Goal: Task Accomplishment & Management: Manage account settings

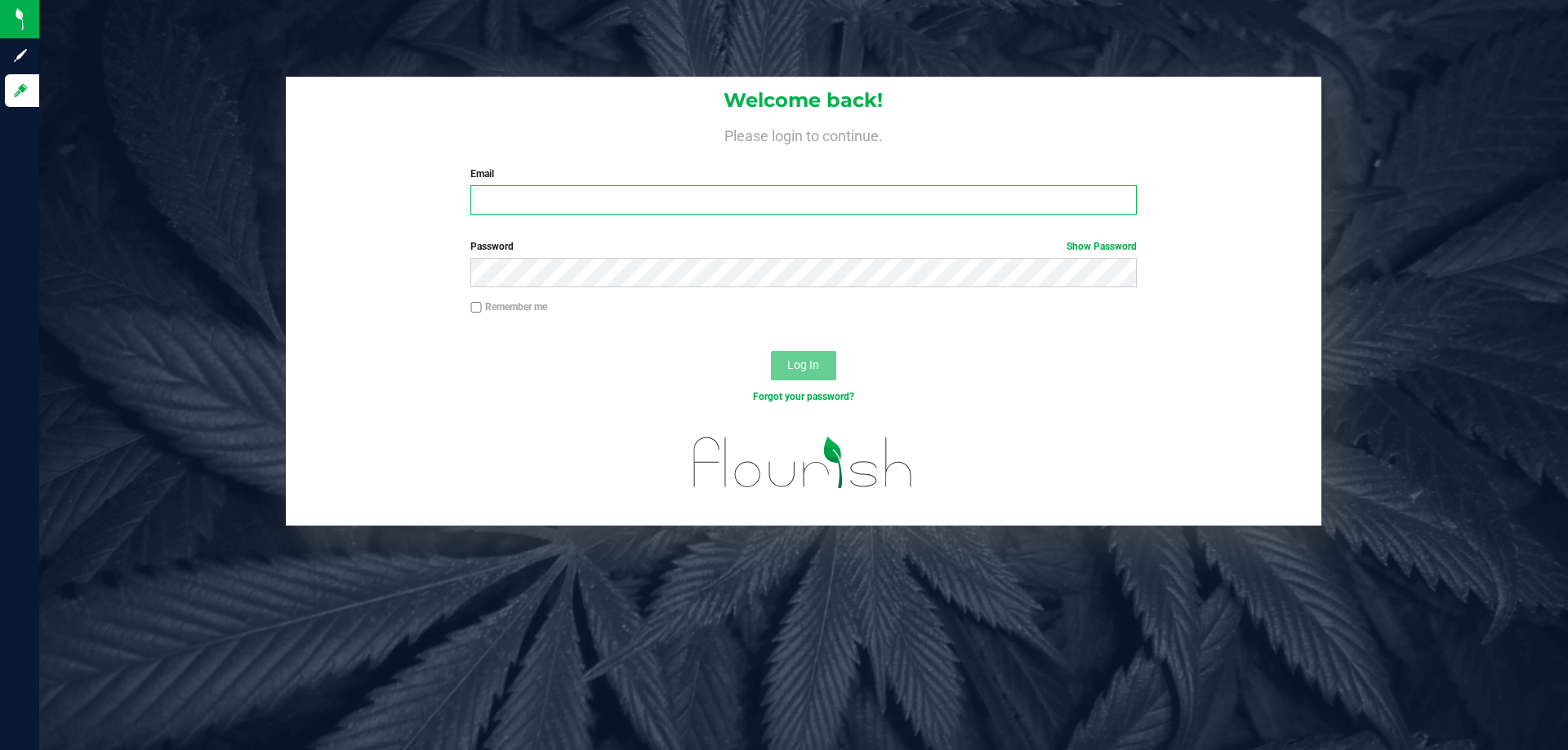
click at [573, 203] on input "Email" at bounding box center [803, 199] width 665 height 29
type input "kfernandez@liveparallel.com"
click at [771, 351] on button "Log In" at bounding box center [803, 365] width 65 height 29
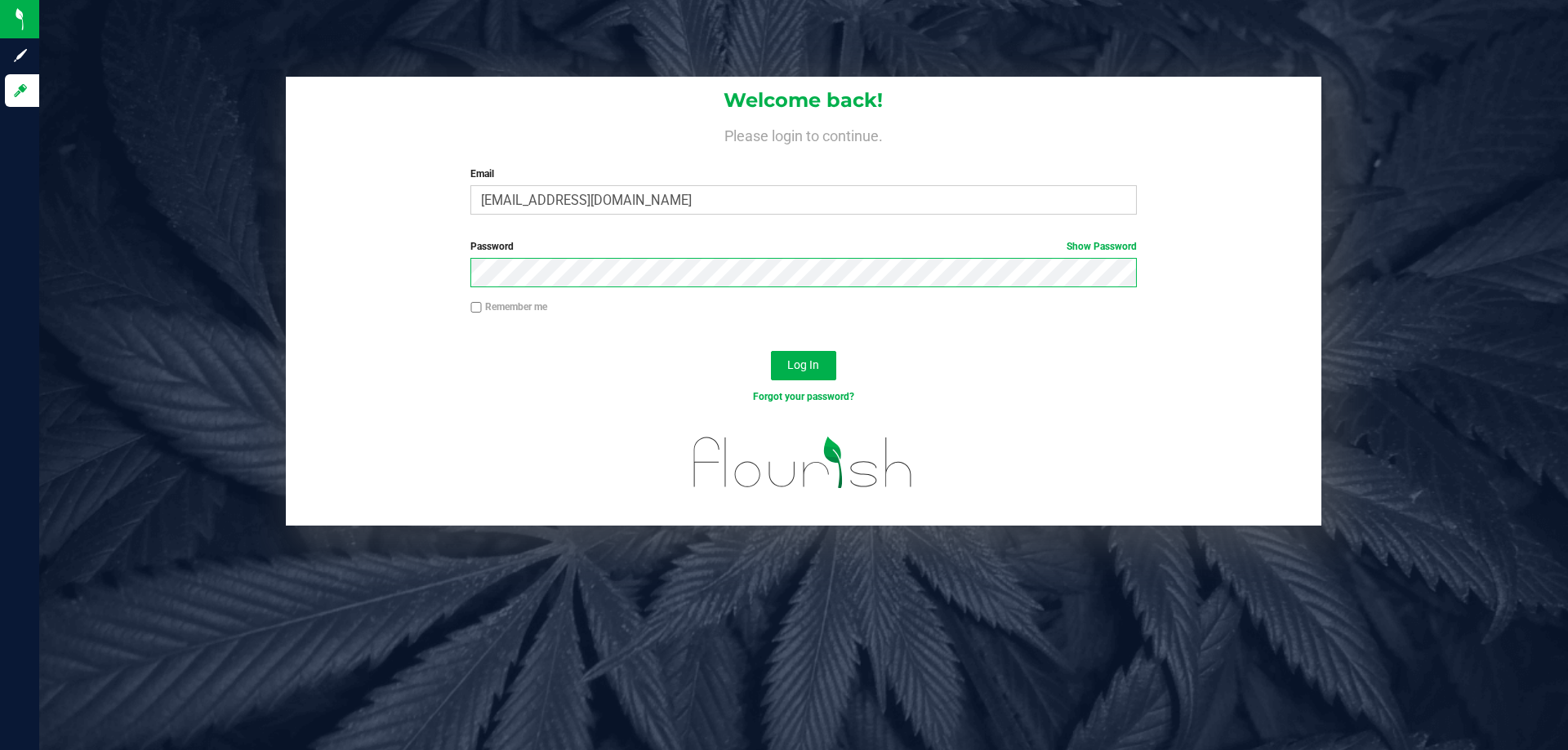
click at [771, 351] on button "Log In" at bounding box center [803, 365] width 65 height 29
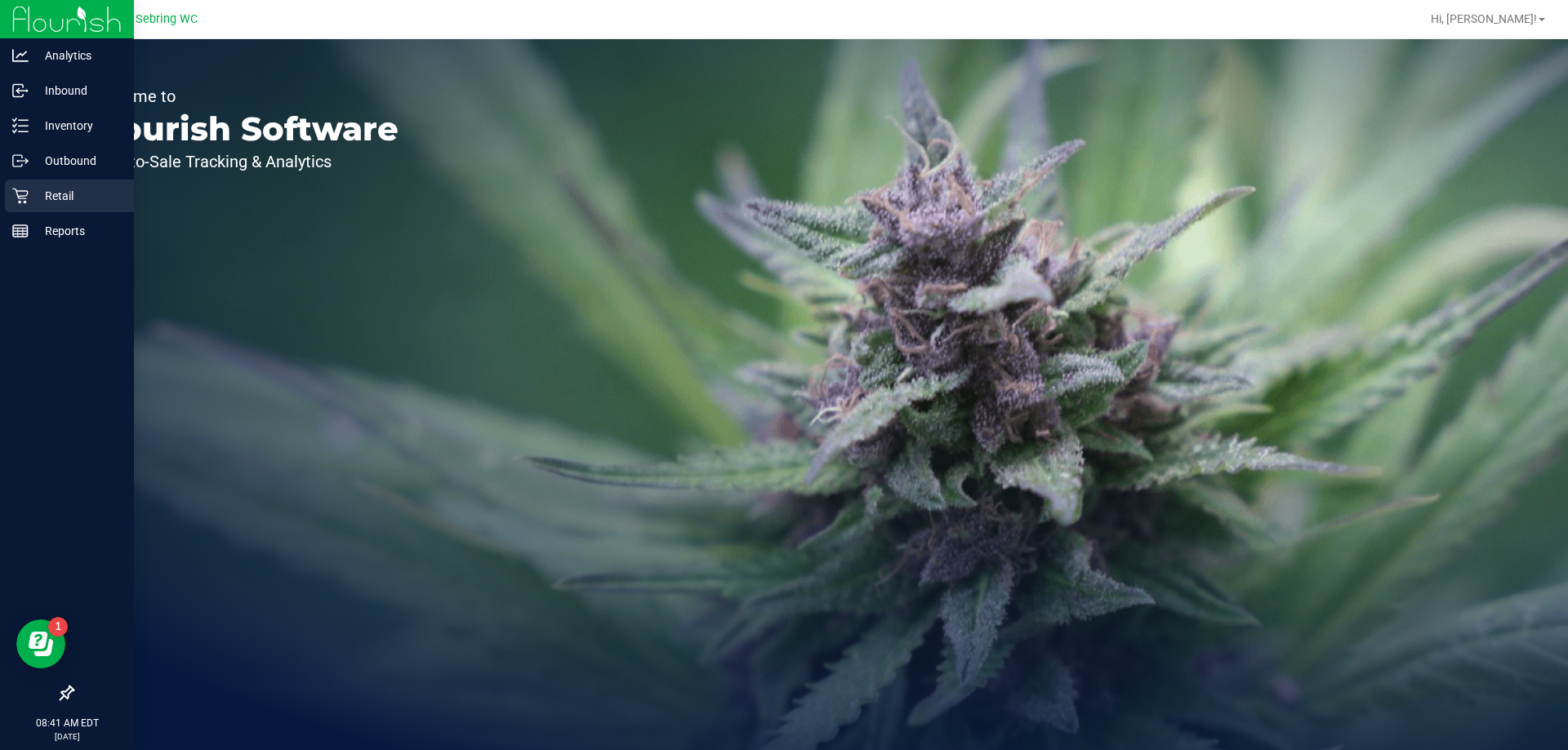
click at [29, 192] on p "Retail" at bounding box center [77, 195] width 98 height 19
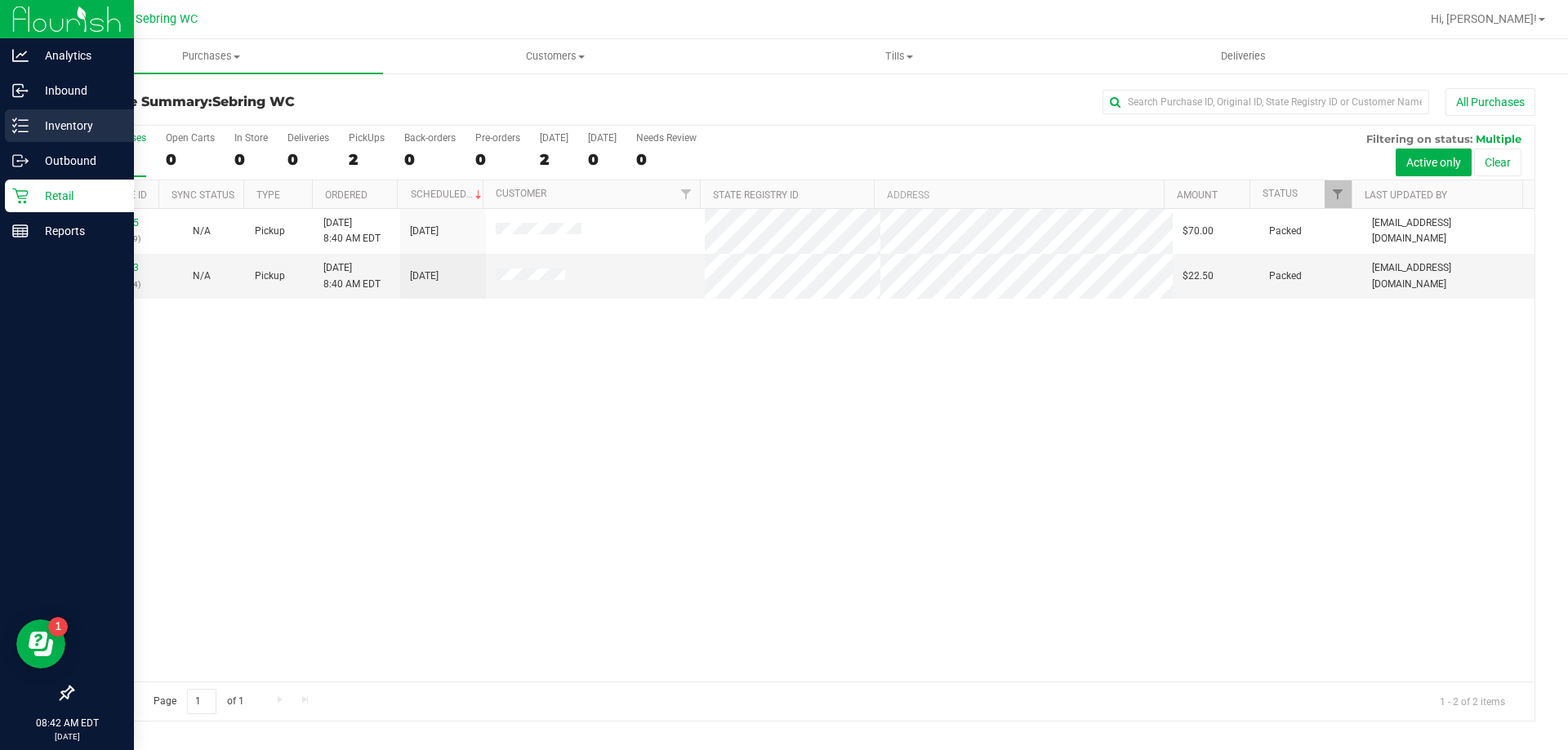
click at [48, 127] on p "Inventory" at bounding box center [77, 126] width 98 height 19
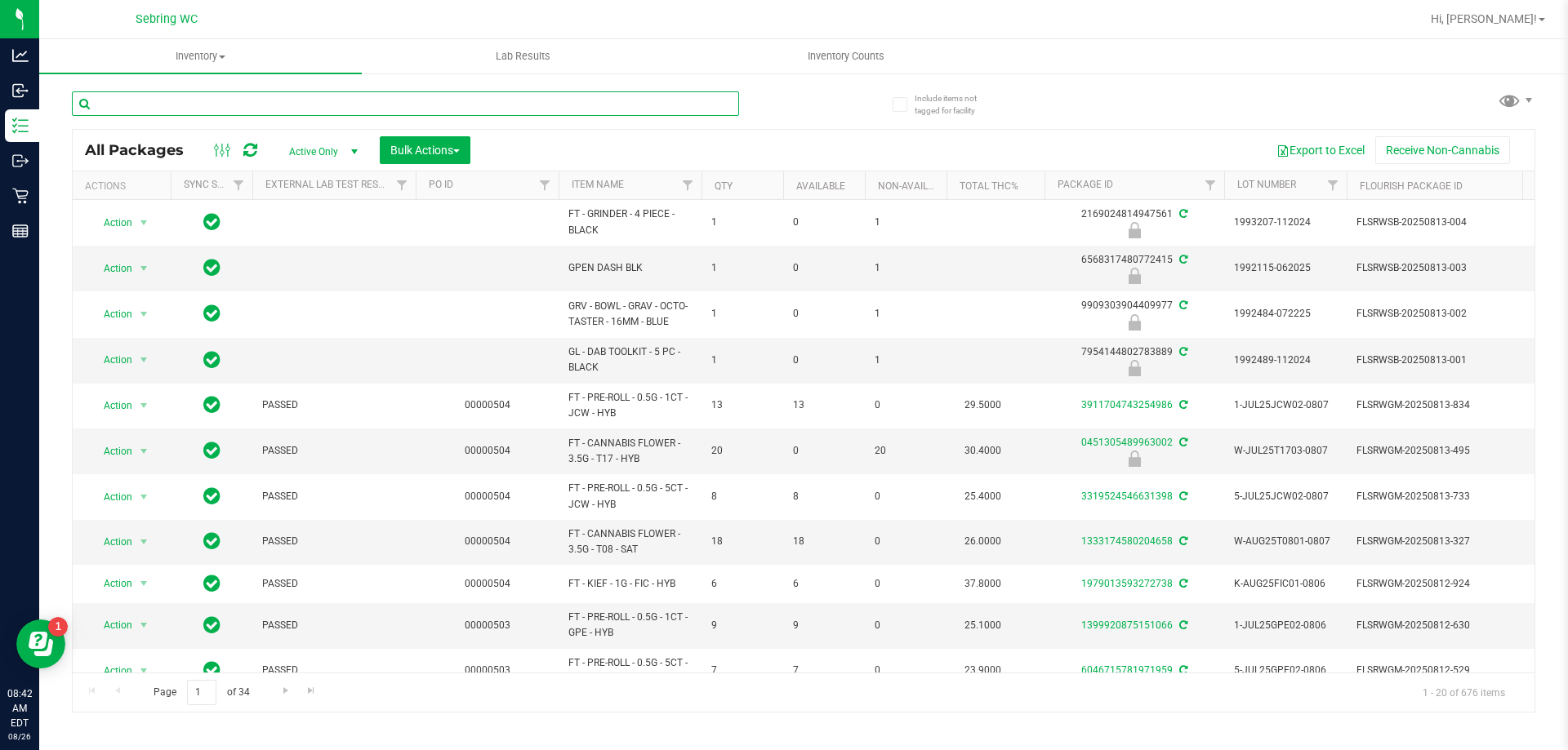
click at [347, 106] on input "text" at bounding box center [405, 103] width 667 height 25
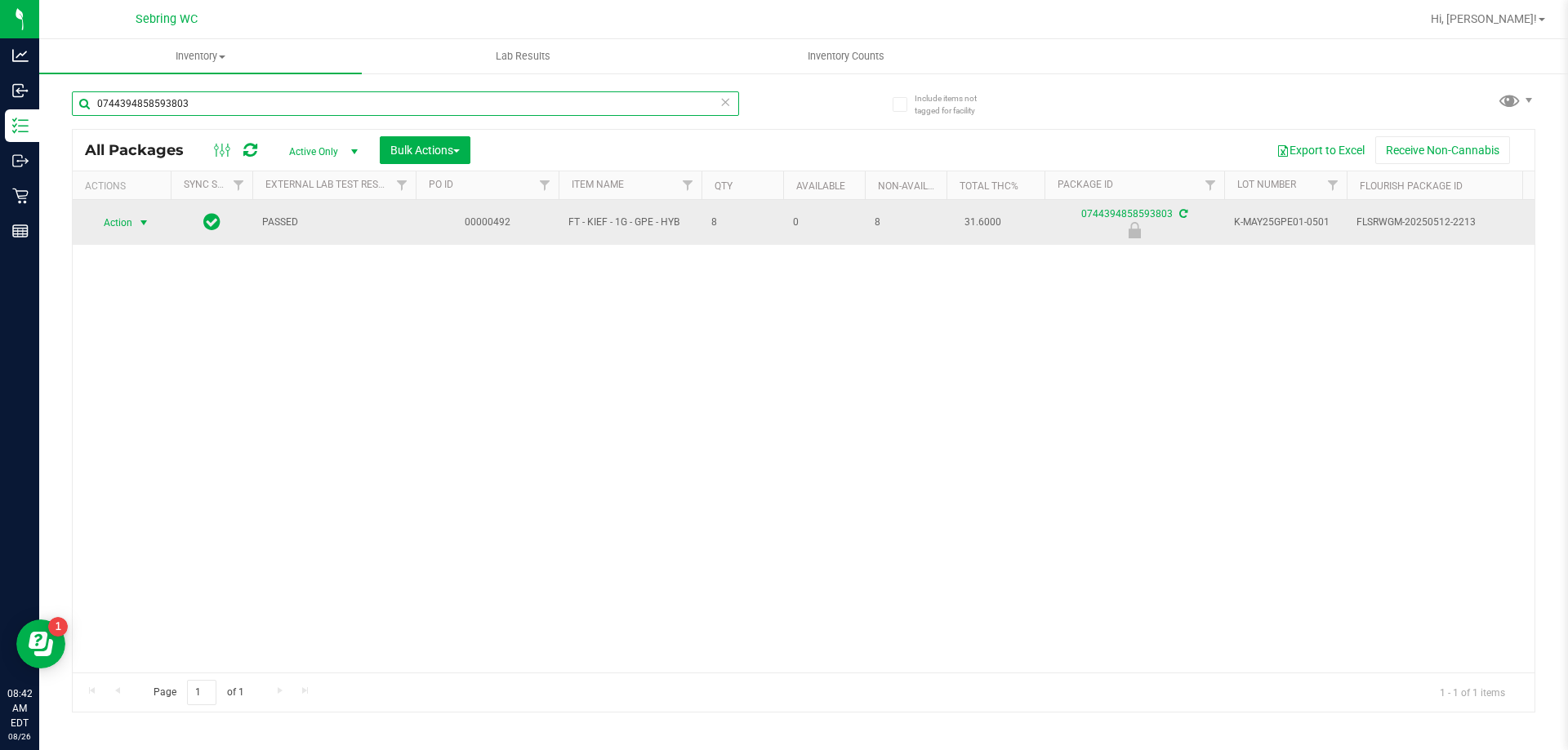
type input "0744394858593803"
click at [136, 217] on span "select" at bounding box center [143, 223] width 20 height 23
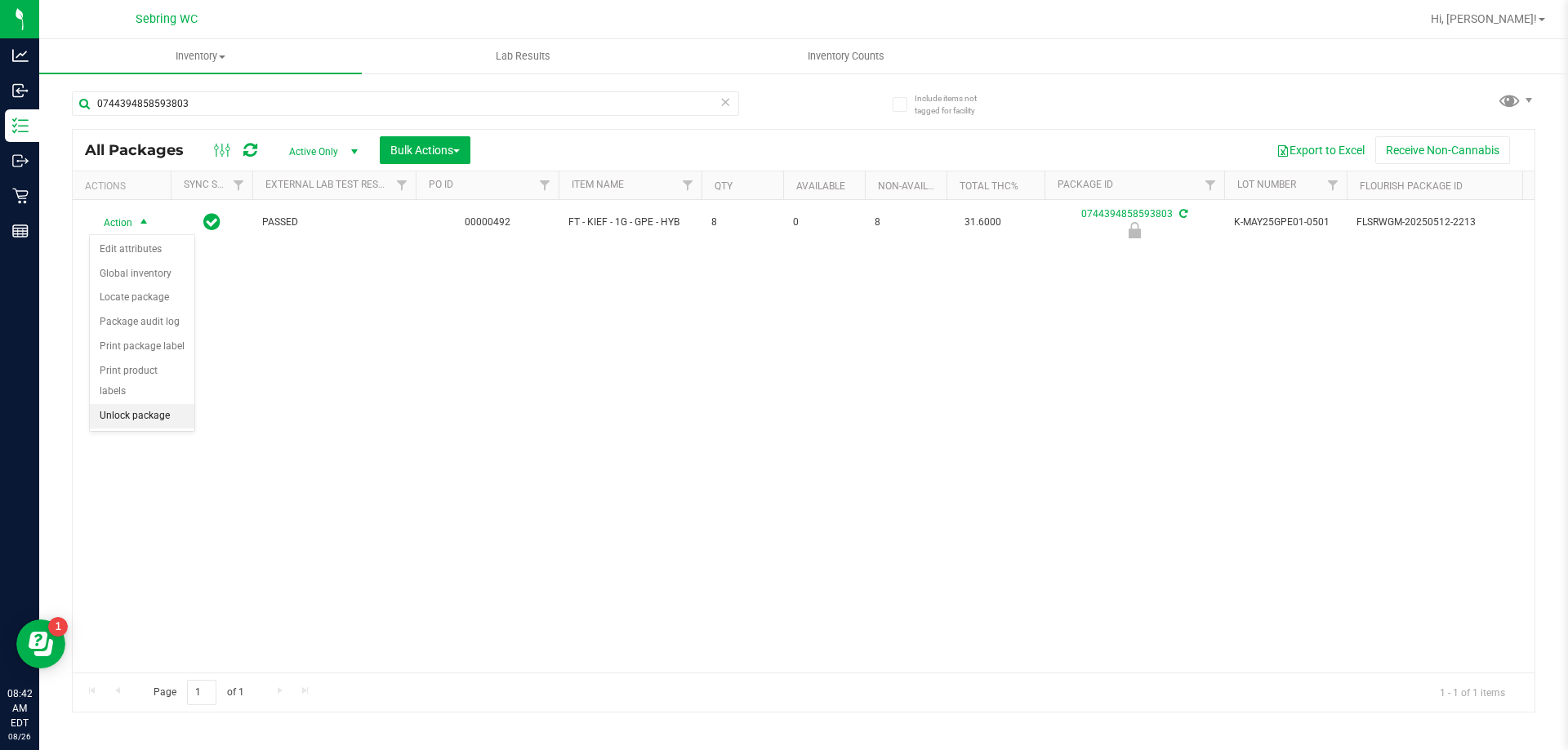
click at [174, 404] on li "Unlock package" at bounding box center [142, 417] width 104 height 25
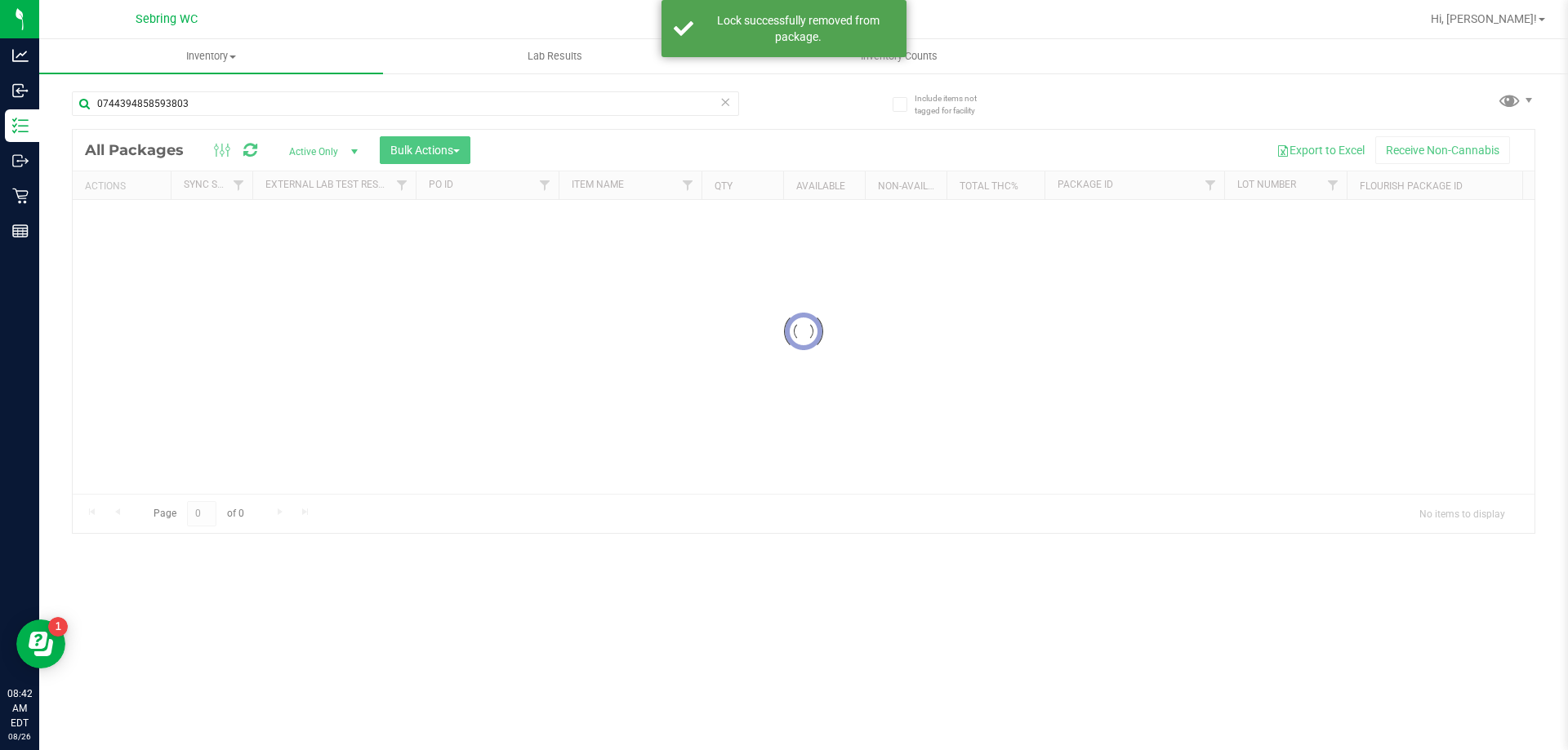
click at [127, 221] on div at bounding box center [803, 332] width 1462 height 403
click at [127, 221] on div at bounding box center [803, 421] width 1462 height 582
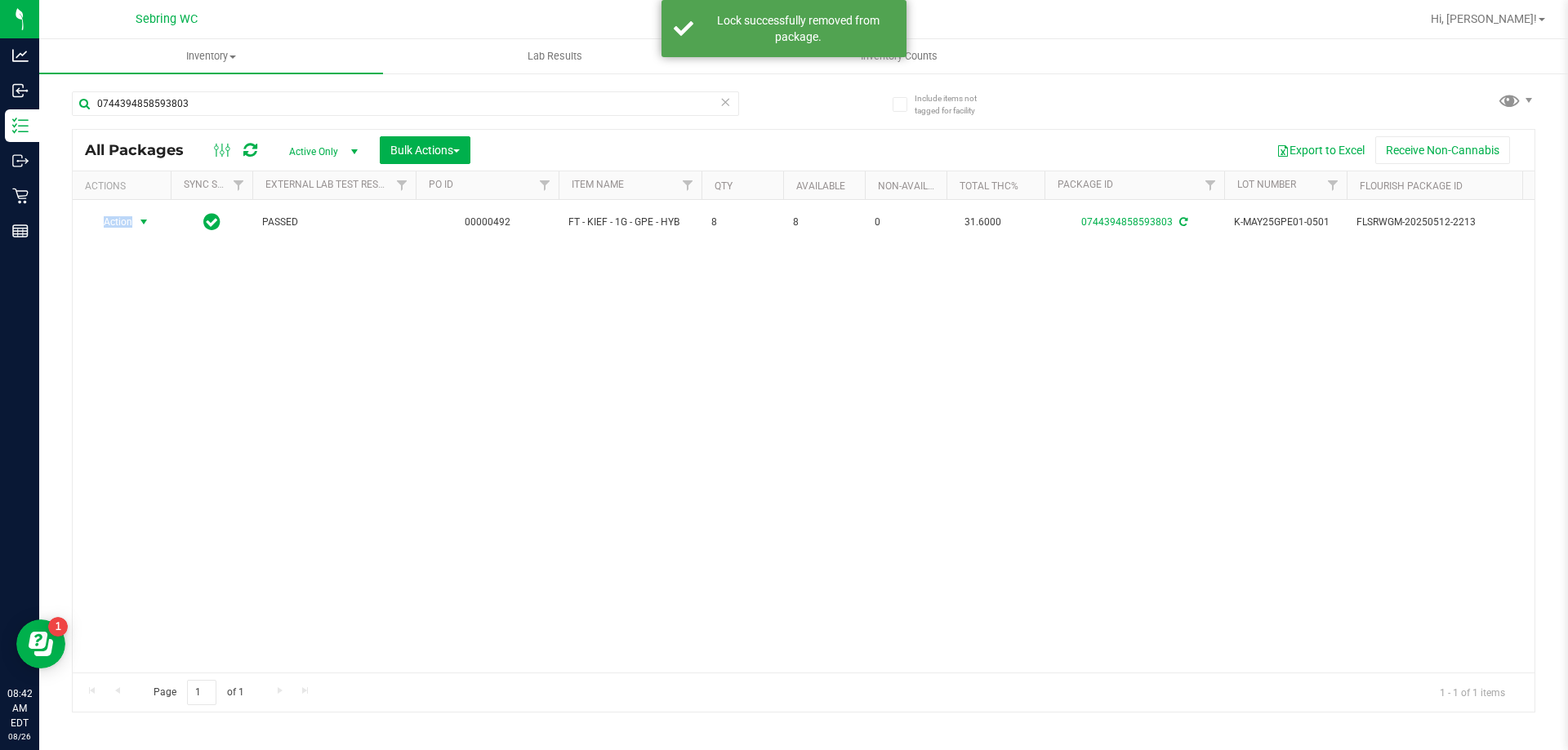
click at [127, 221] on span "Action" at bounding box center [111, 222] width 44 height 23
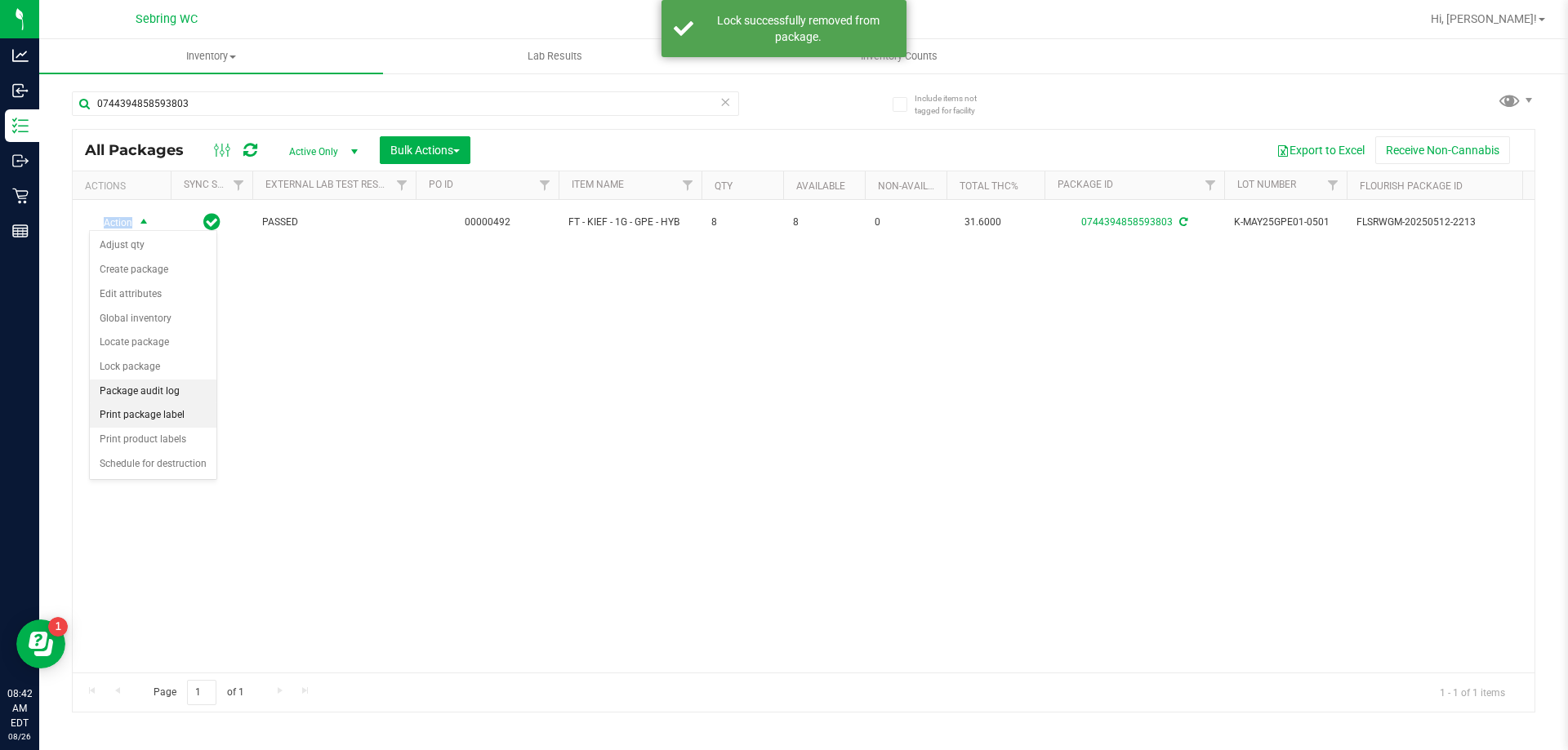
click at [193, 410] on li "Print package label" at bounding box center [152, 416] width 127 height 25
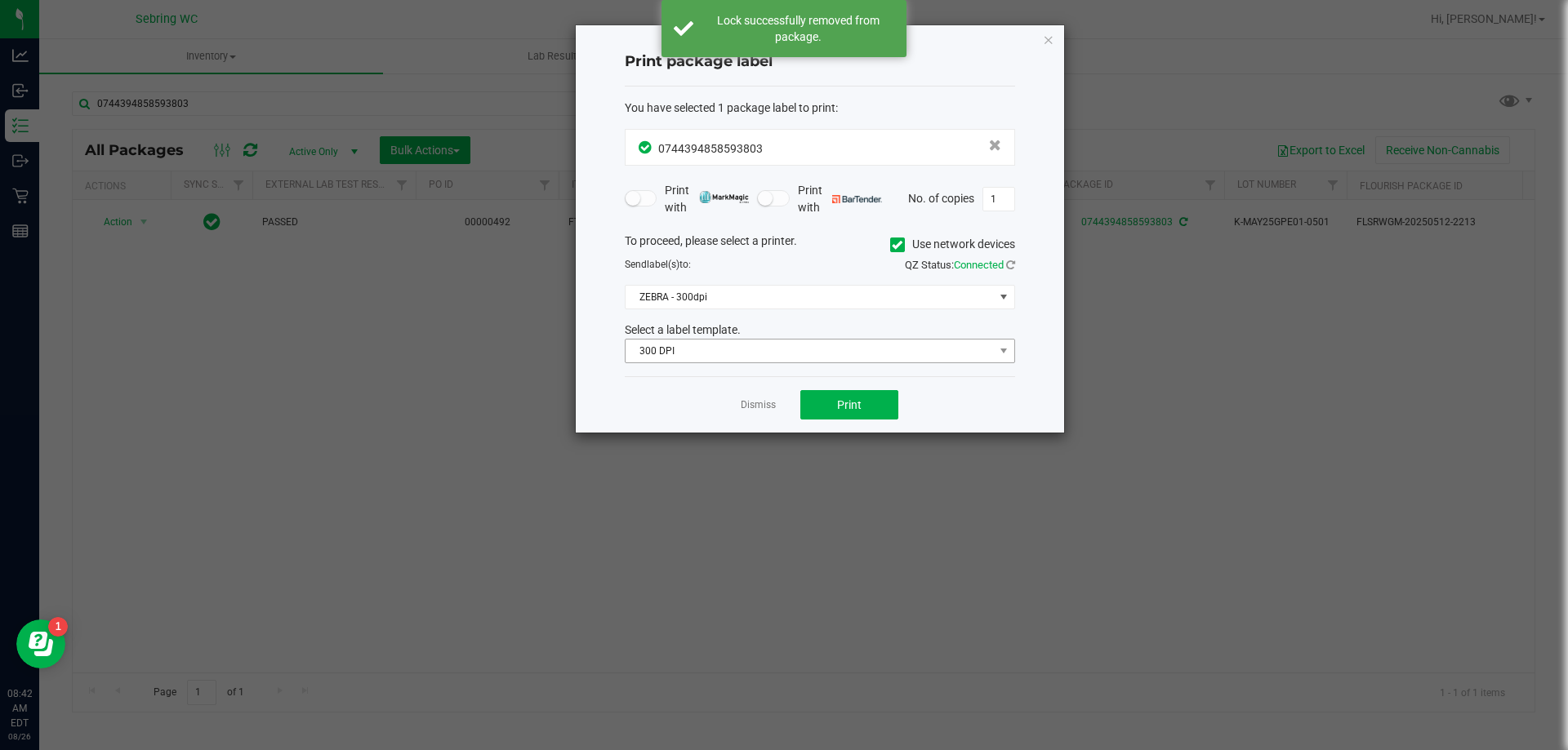
drag, startPoint x: 658, startPoint y: 368, endPoint x: 669, endPoint y: 353, distance: 18.6
click at [666, 356] on div "You have selected 1 package label to print : 0744394858593803 Print with Print …" at bounding box center [819, 232] width 390 height 290
click at [669, 353] on span "300 DPI" at bounding box center [810, 351] width 368 height 23
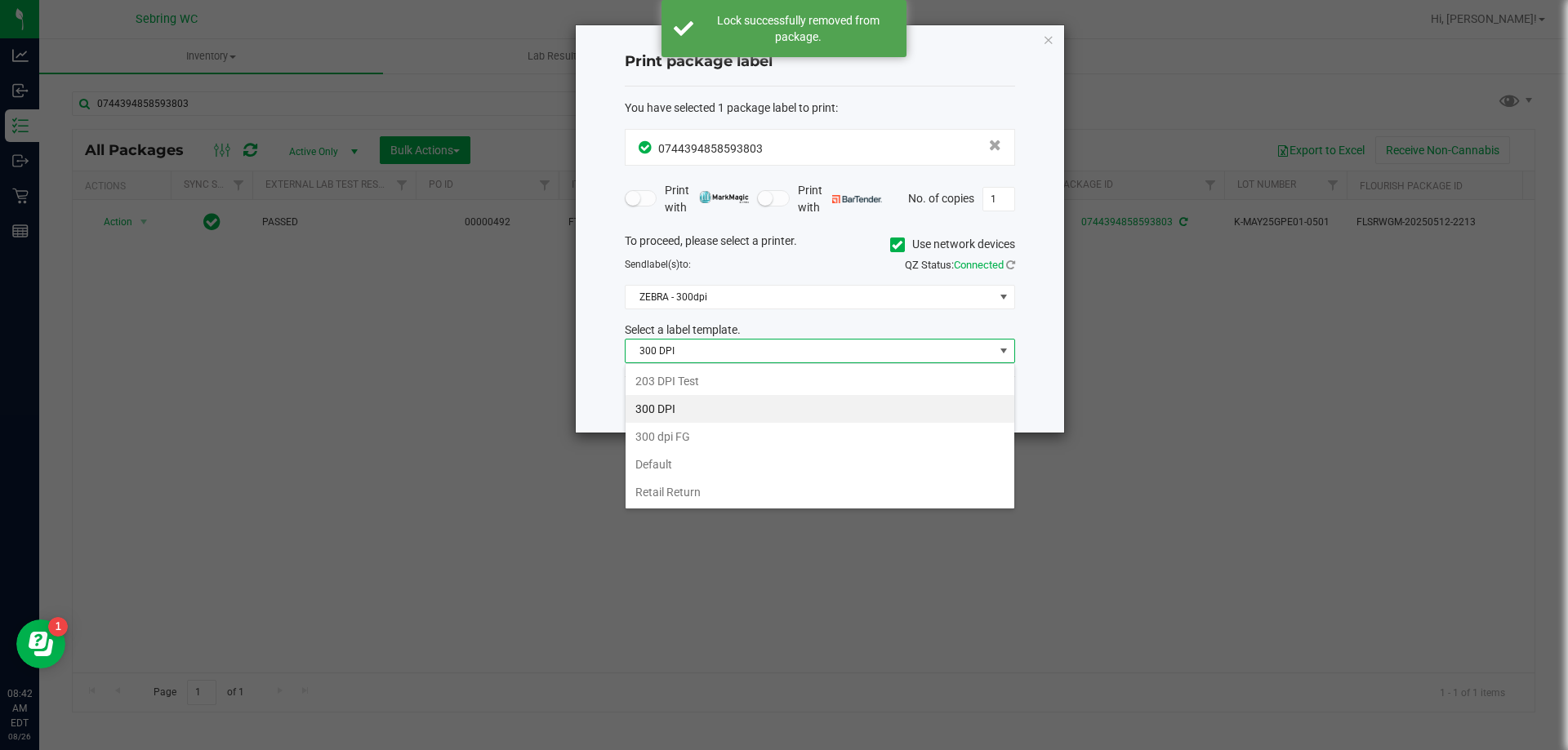
scroll to position [25, 390]
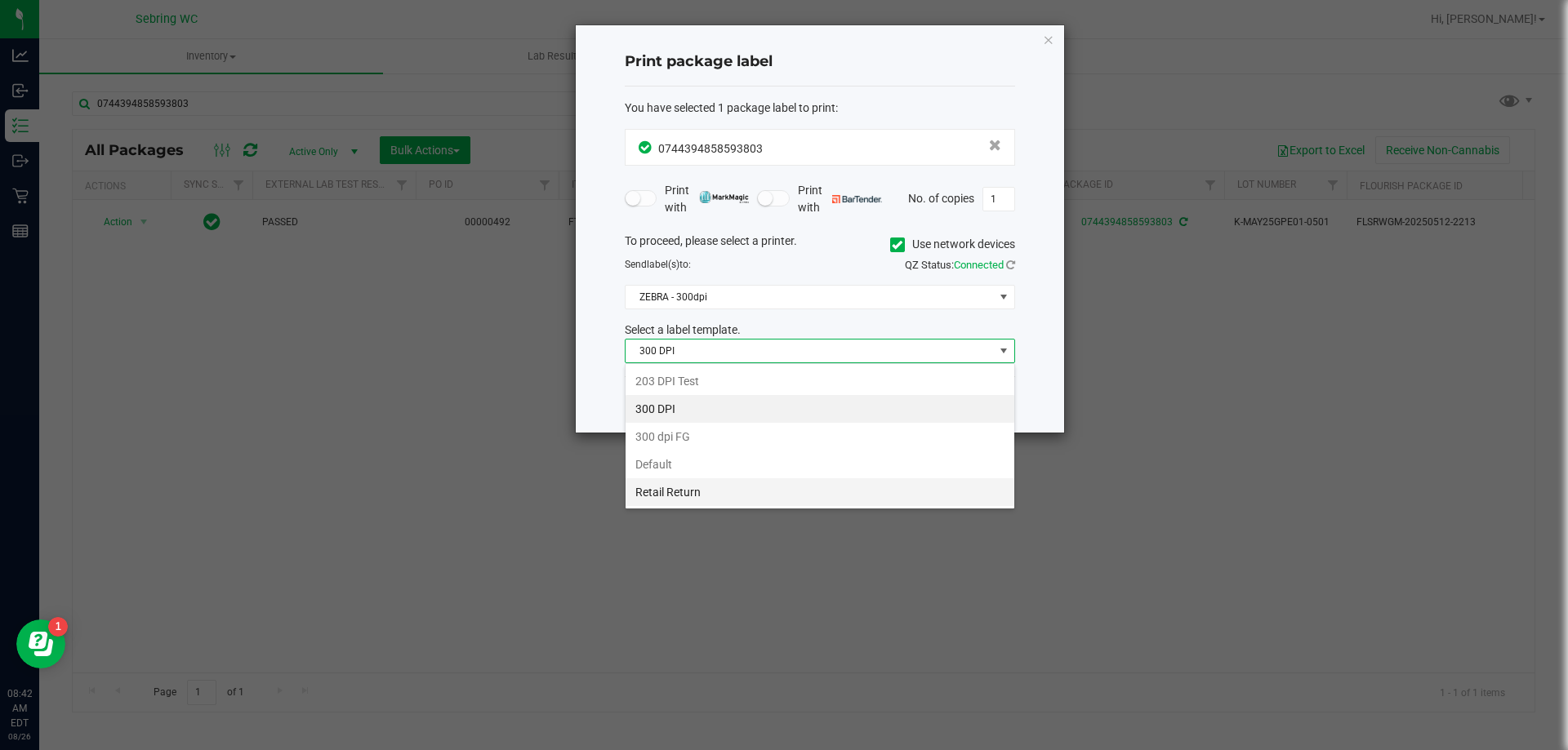
click at [672, 478] on li "Retail Return" at bounding box center [819, 492] width 388 height 27
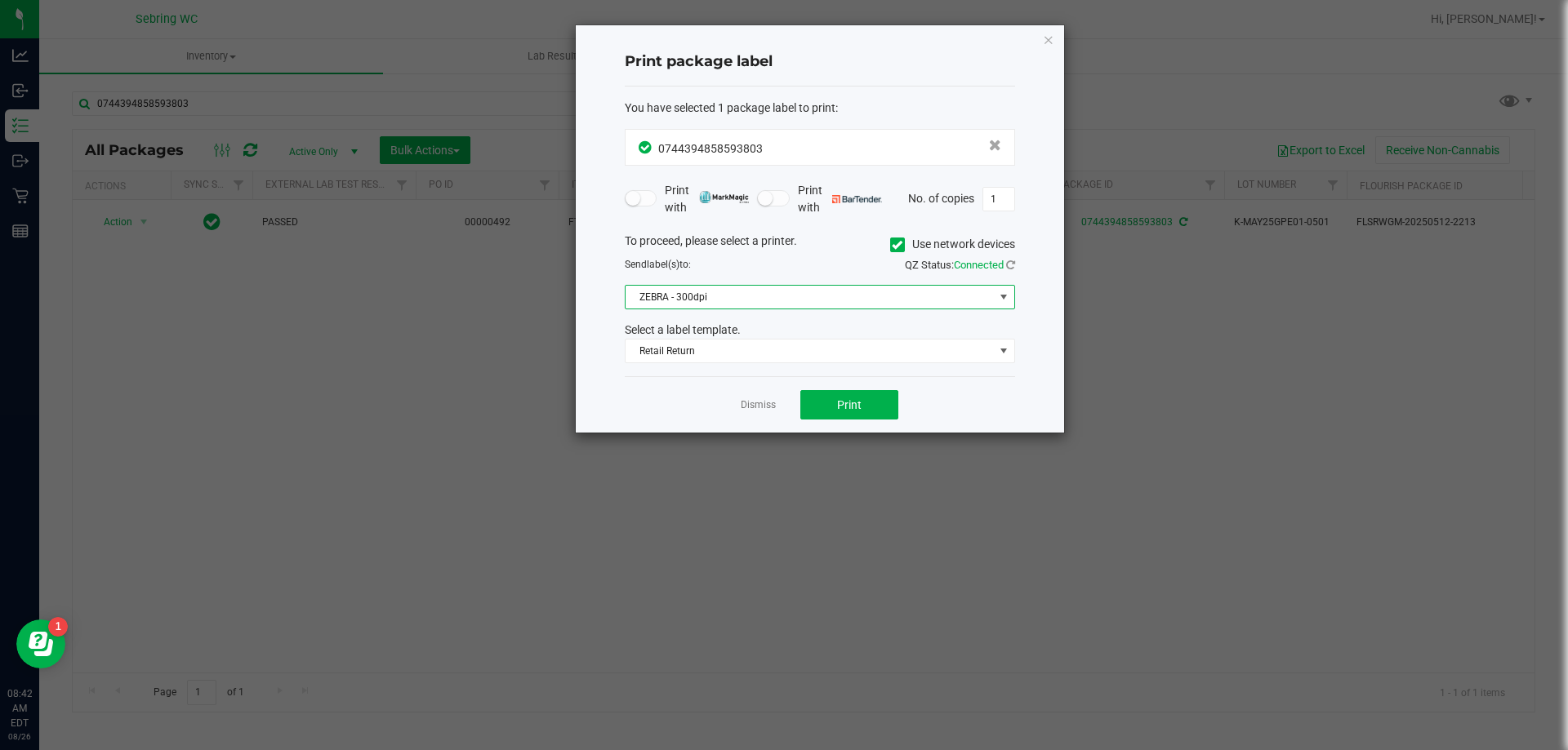
click at [695, 295] on span "ZEBRA - 300dpi" at bounding box center [810, 297] width 368 height 23
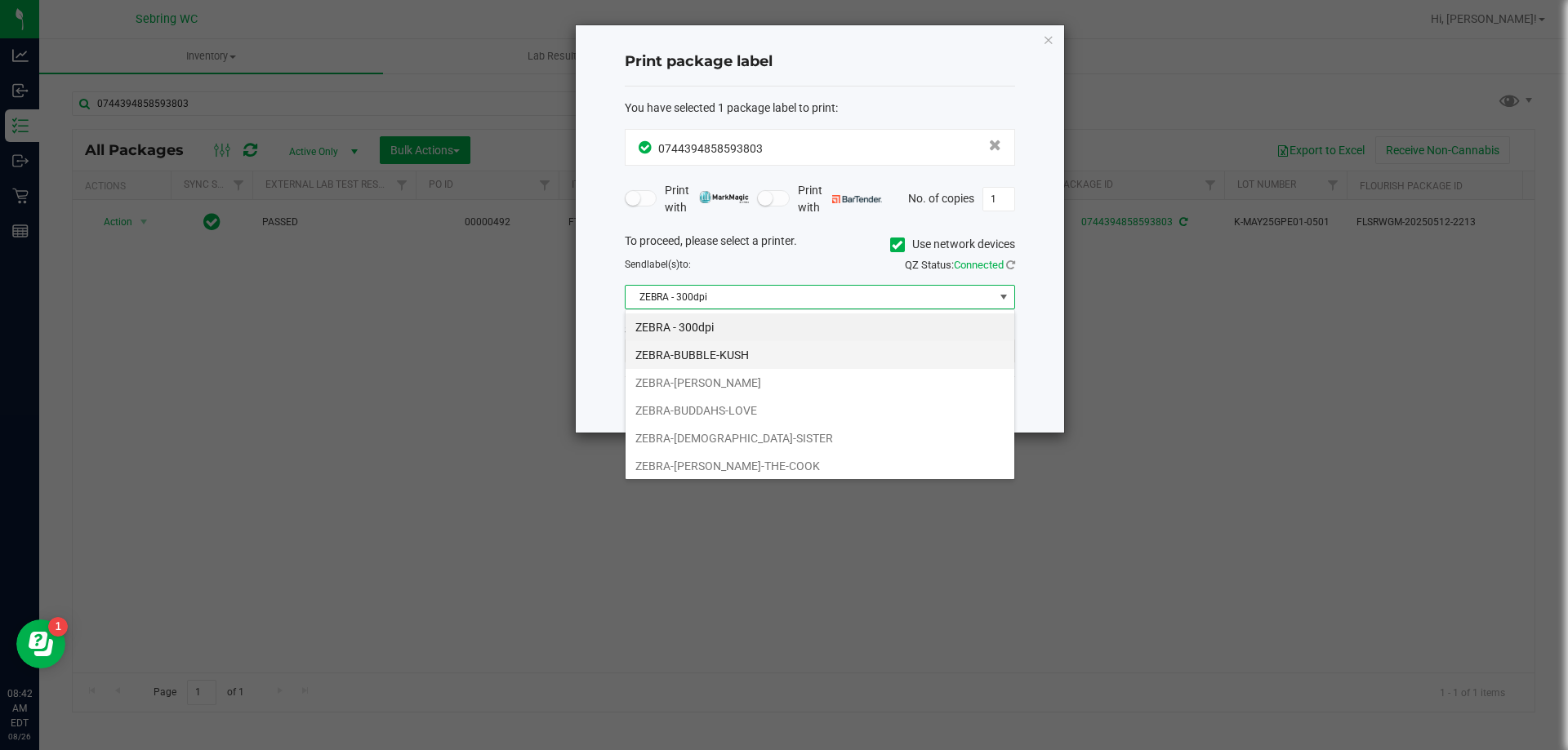
click at [737, 357] on li "ZEBRA-BUBBLE-KUSH" at bounding box center [819, 355] width 388 height 27
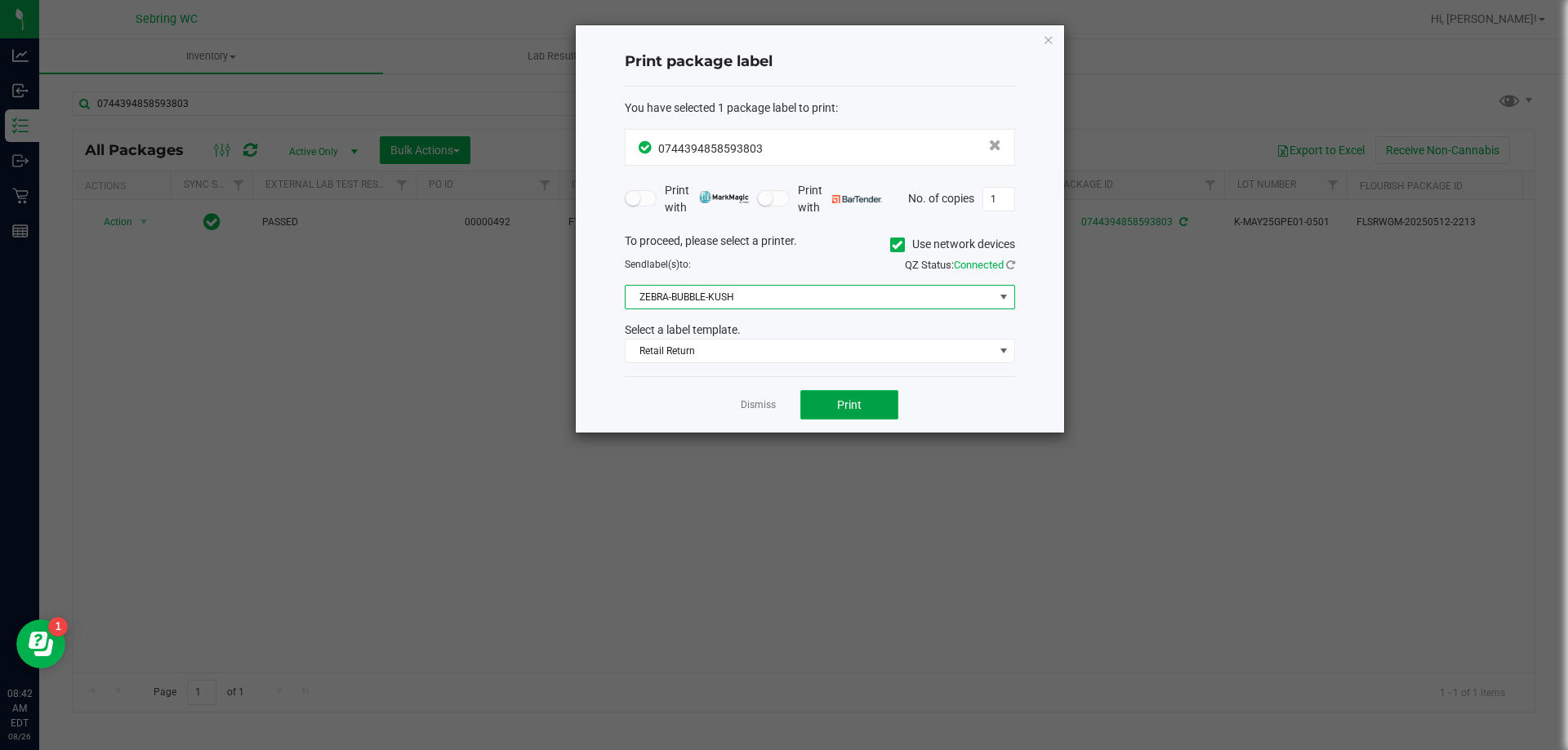
click at [868, 412] on button "Print" at bounding box center [849, 404] width 98 height 29
click at [767, 403] on link "Dismiss" at bounding box center [758, 405] width 35 height 14
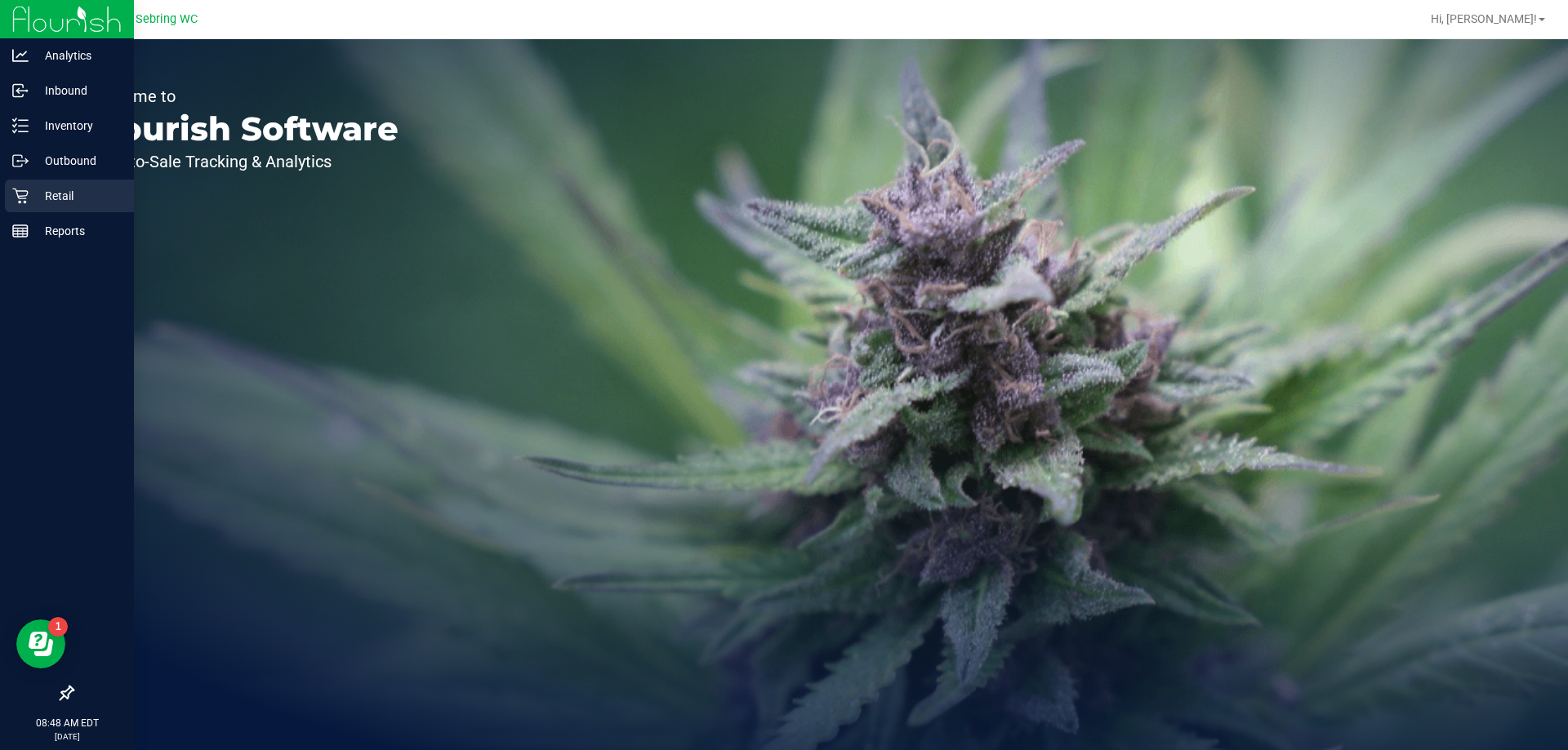
click at [31, 203] on p "Retail" at bounding box center [77, 195] width 98 height 19
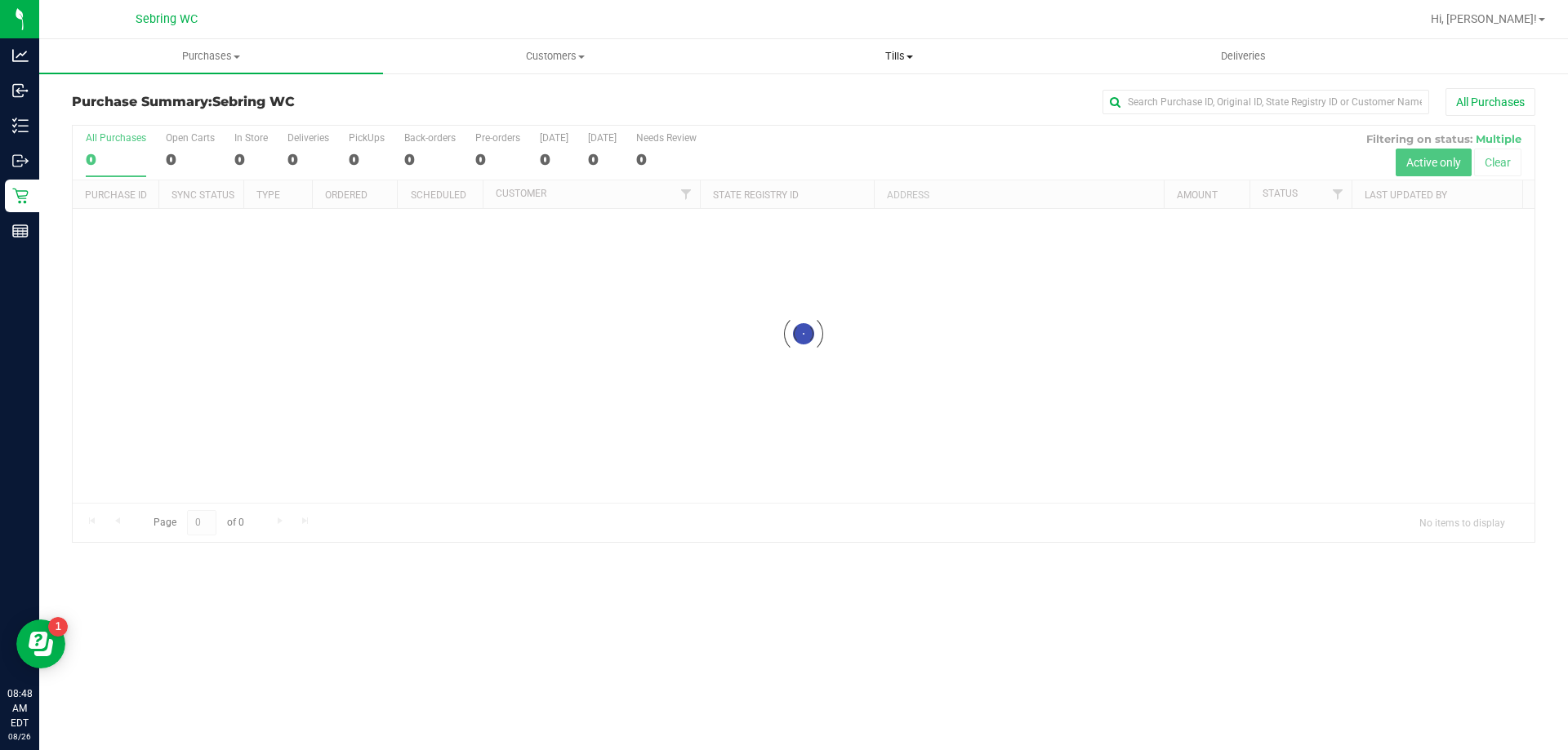
click at [882, 62] on span "Tills" at bounding box center [898, 56] width 342 height 15
click at [855, 101] on li "Manage tills" at bounding box center [898, 99] width 343 height 19
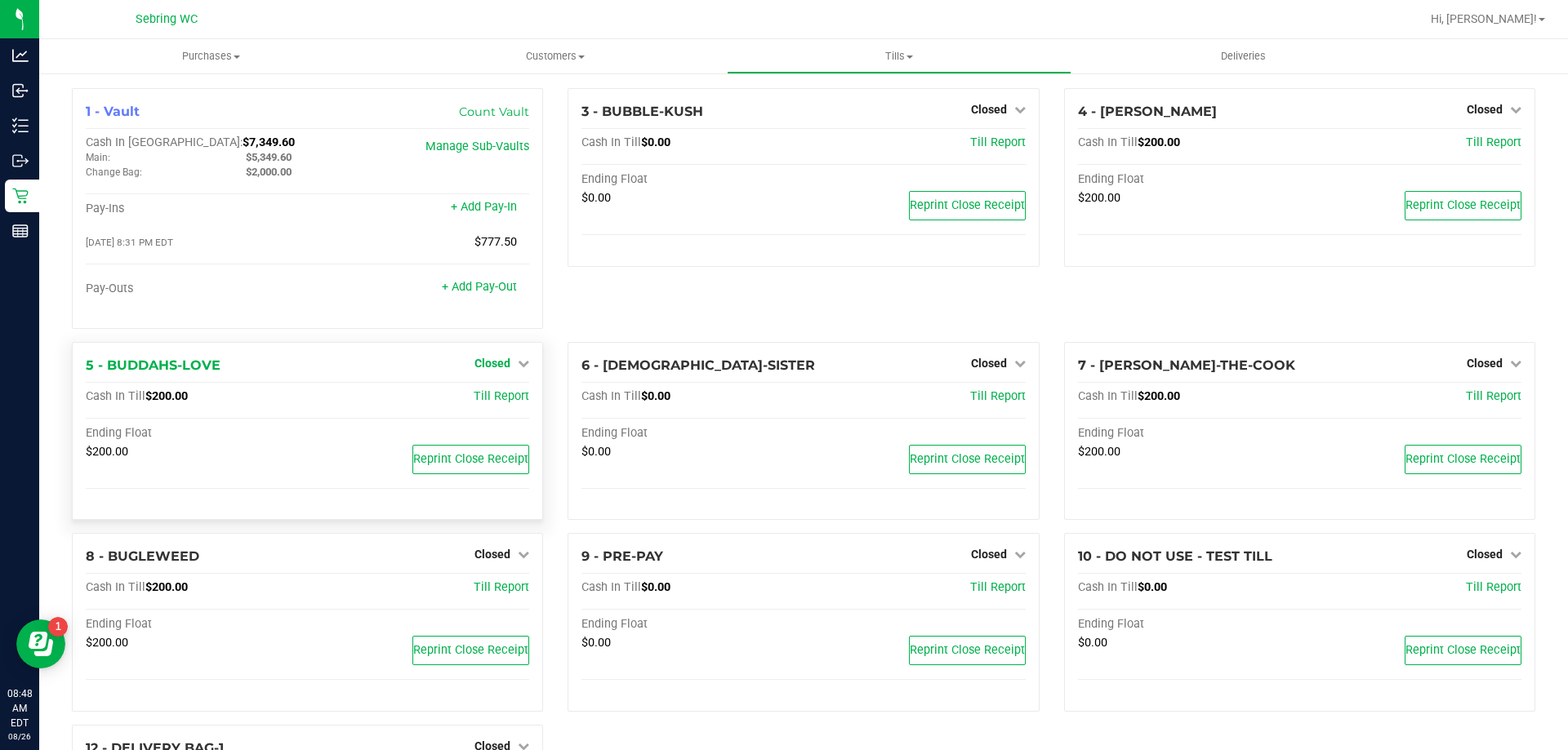
click at [502, 366] on span "Closed" at bounding box center [492, 363] width 36 height 13
click at [518, 395] on div "Open Till" at bounding box center [492, 396] width 121 height 20
click at [502, 396] on link "Open Till" at bounding box center [491, 396] width 43 height 13
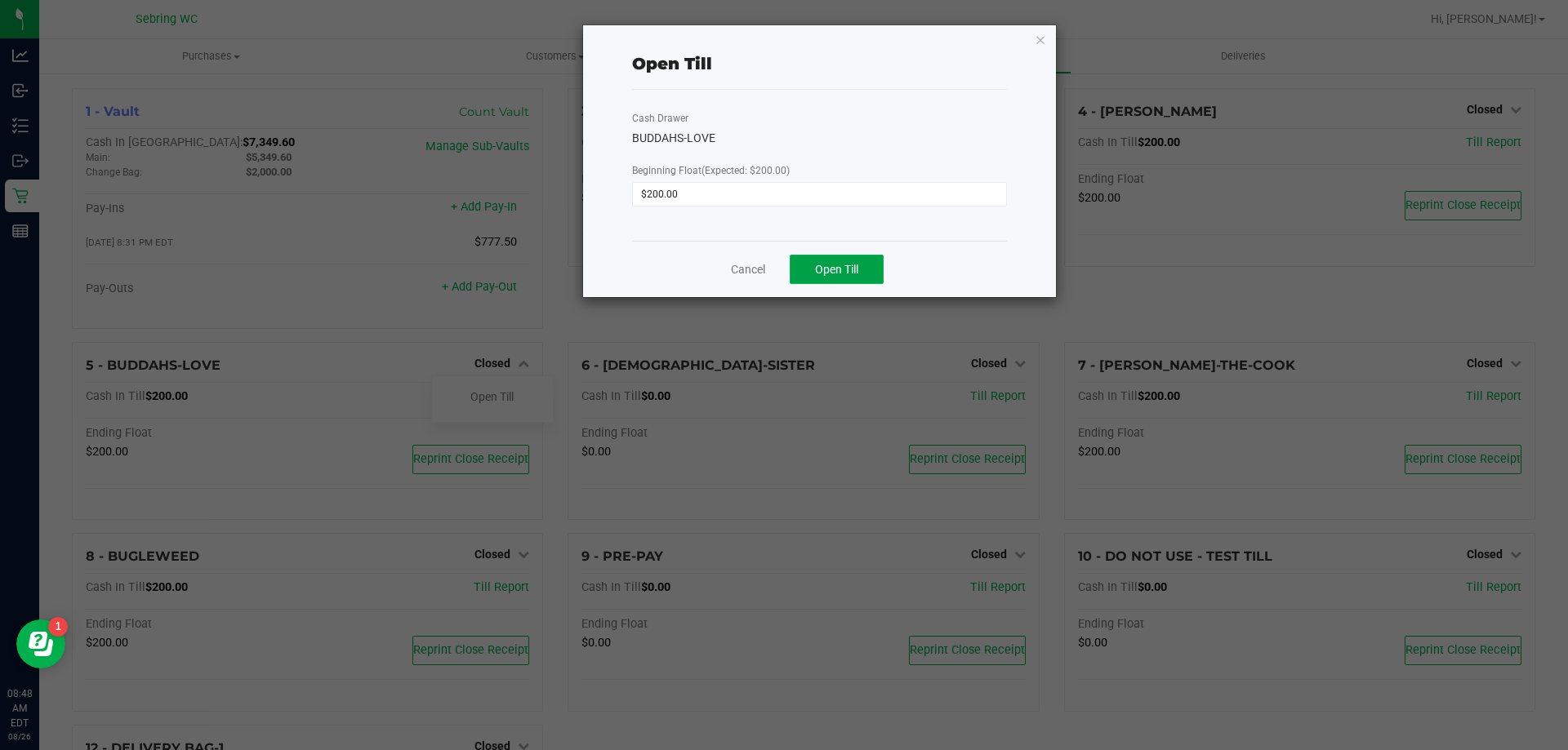
click at [842, 279] on button "Open Till" at bounding box center [836, 269] width 94 height 29
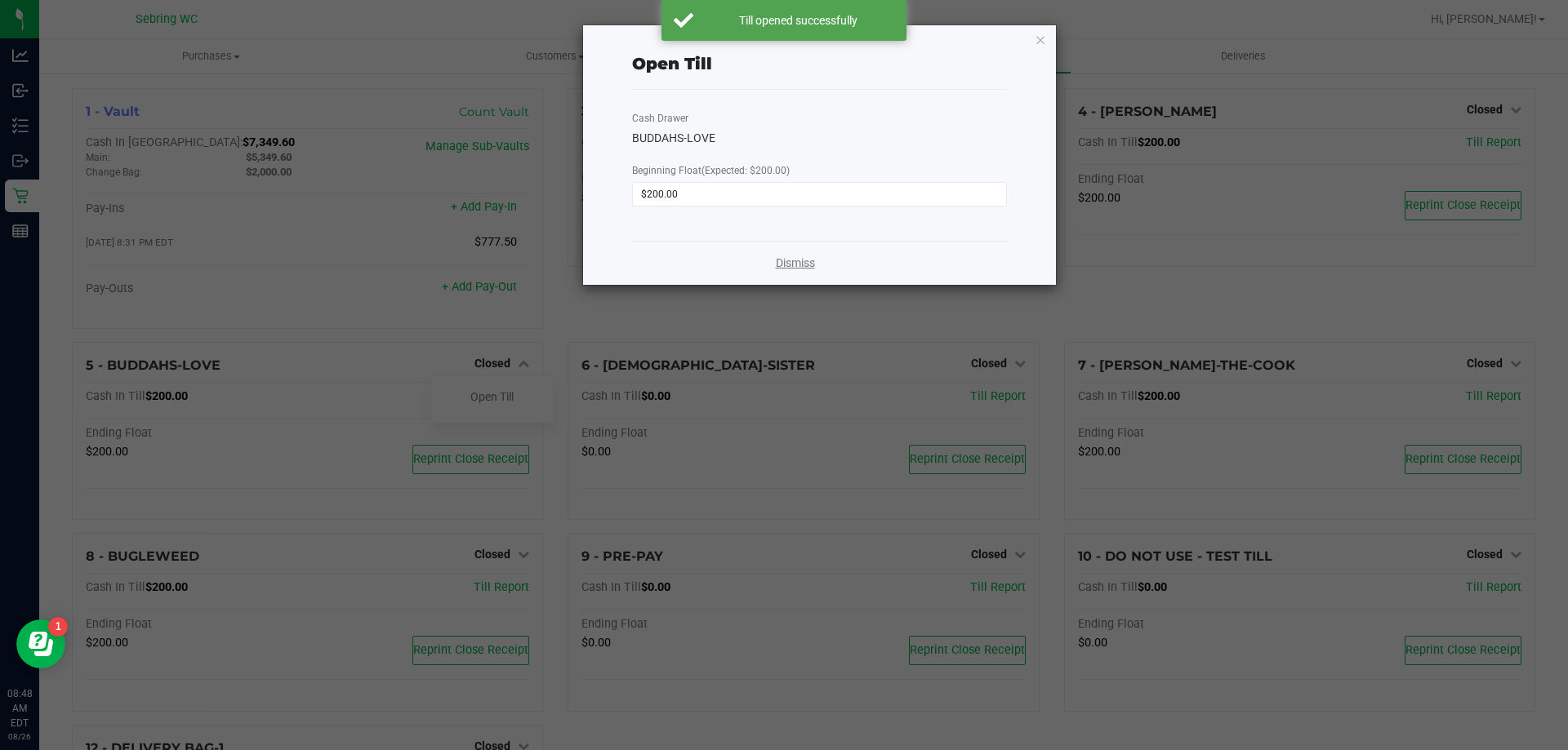
click at [784, 258] on link "Dismiss" at bounding box center [796, 263] width 39 height 17
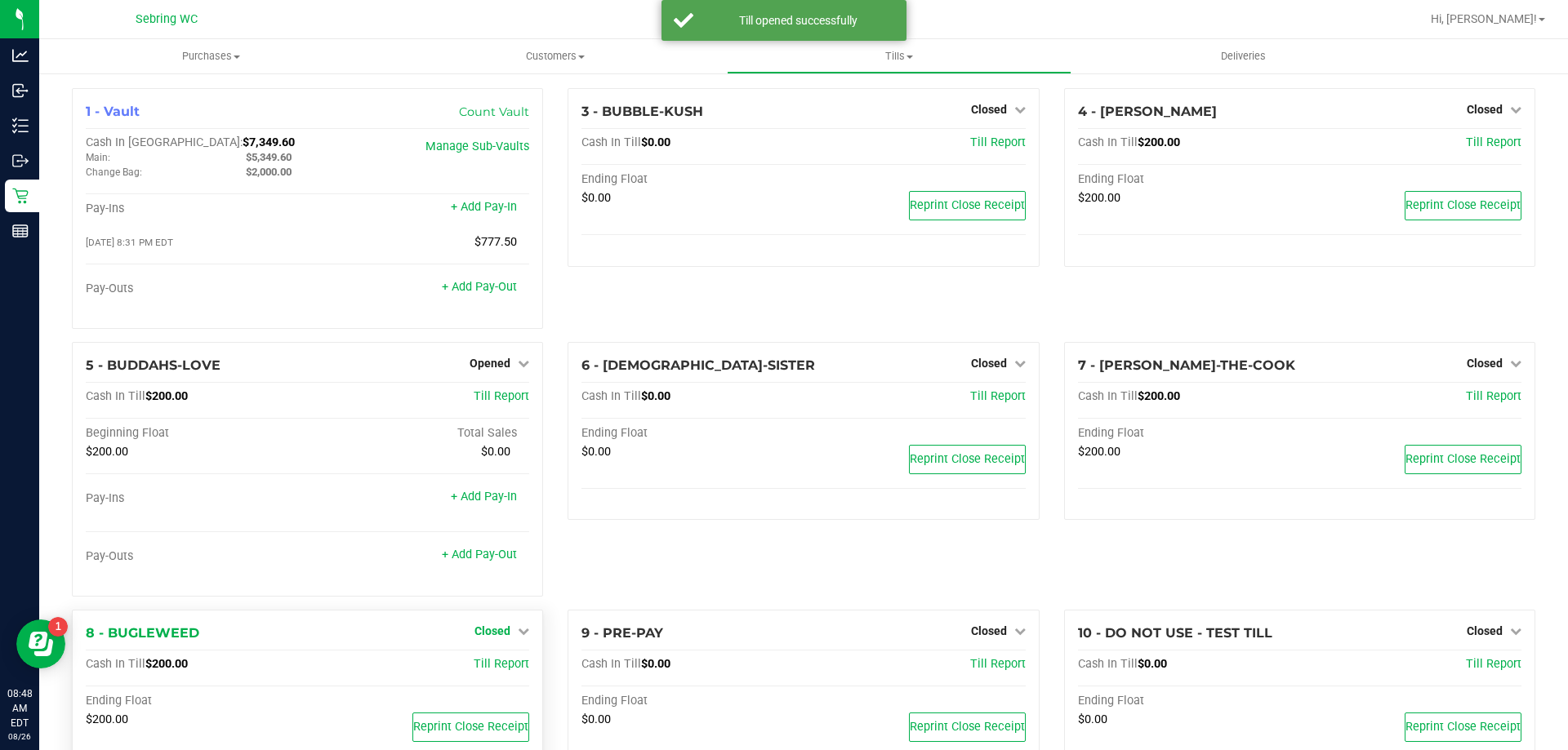
click at [485, 634] on span "Closed" at bounding box center [492, 631] width 36 height 13
click at [480, 665] on link "Open Till" at bounding box center [491, 664] width 43 height 13
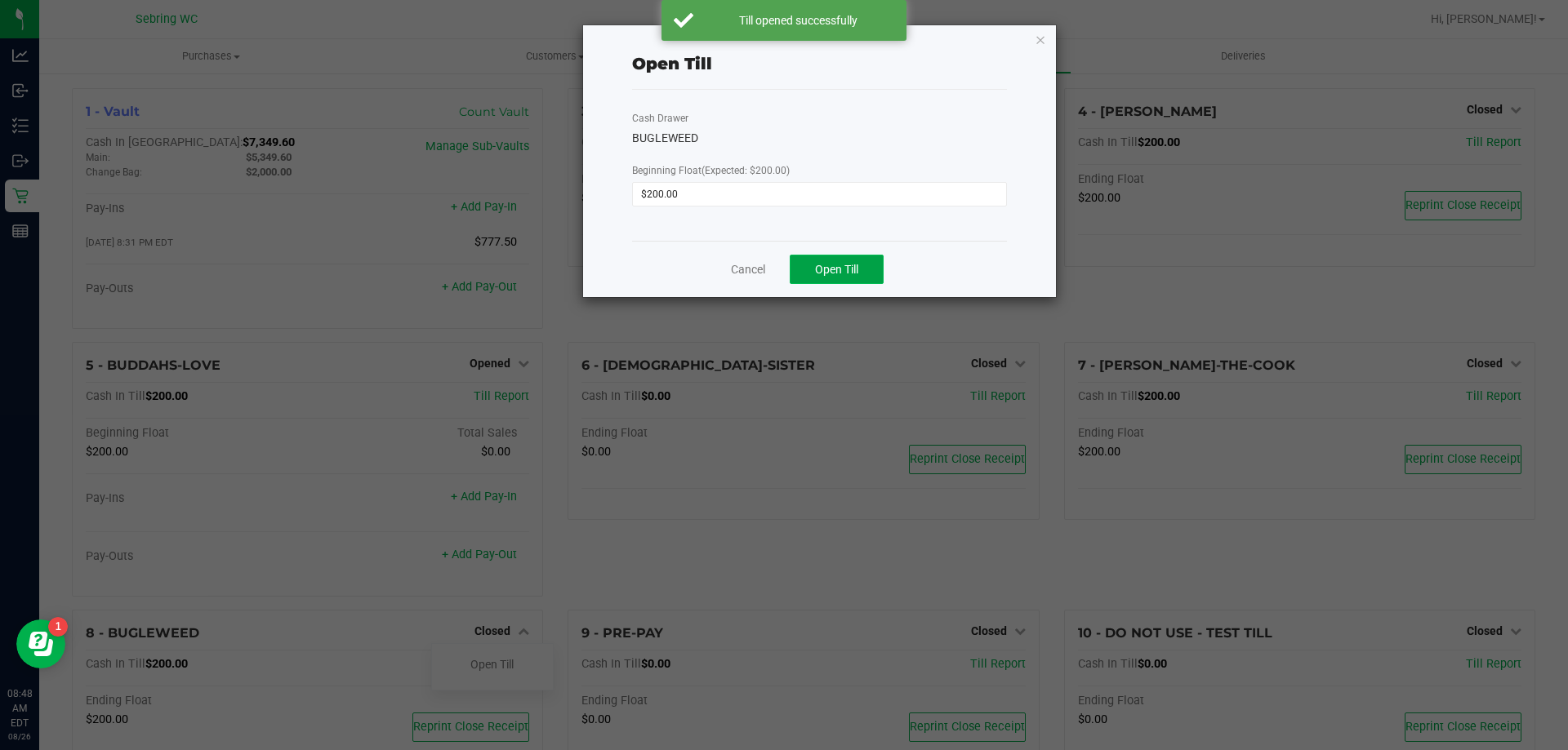
click at [850, 272] on span "Open Till" at bounding box center [836, 269] width 43 height 13
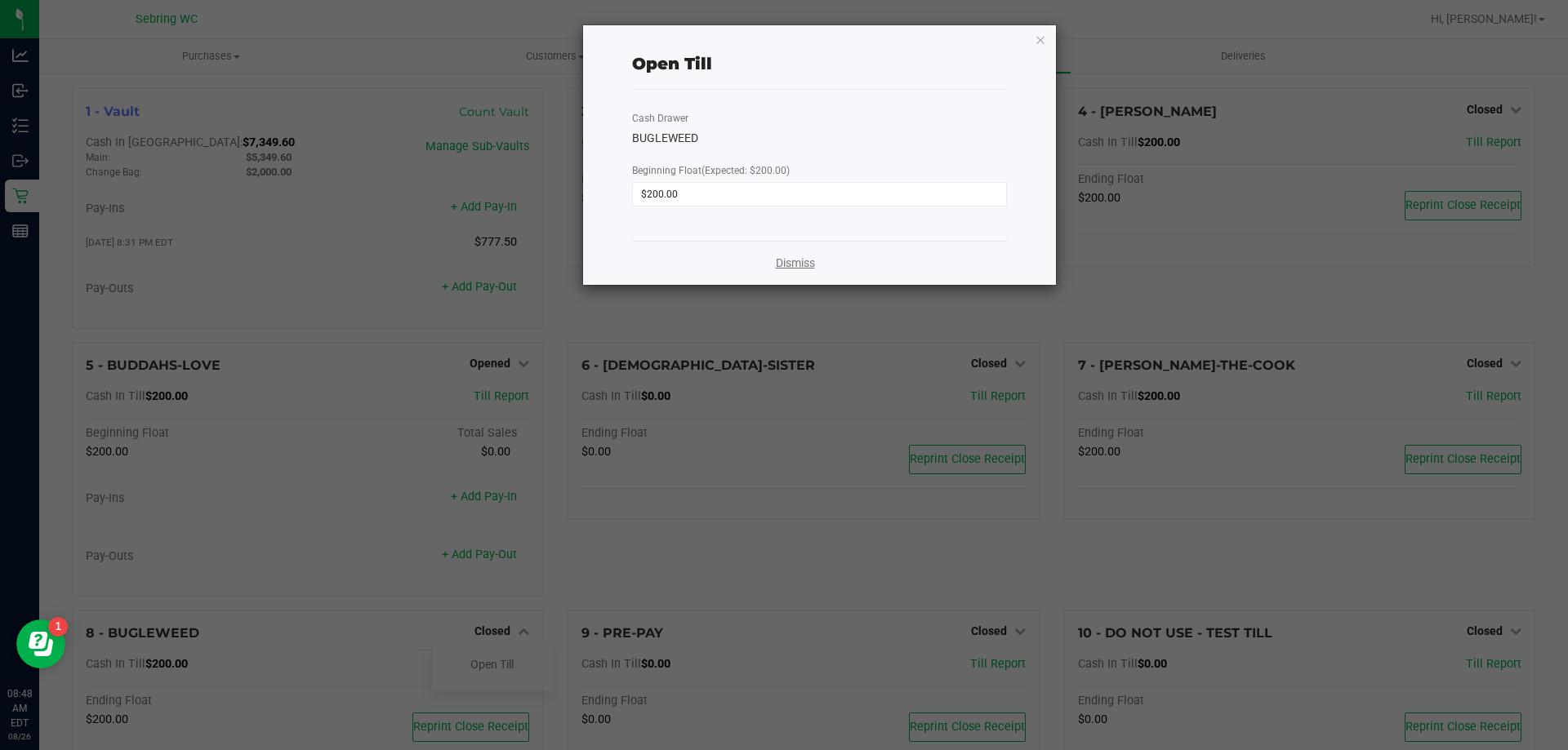
click at [801, 269] on link "Dismiss" at bounding box center [796, 263] width 39 height 17
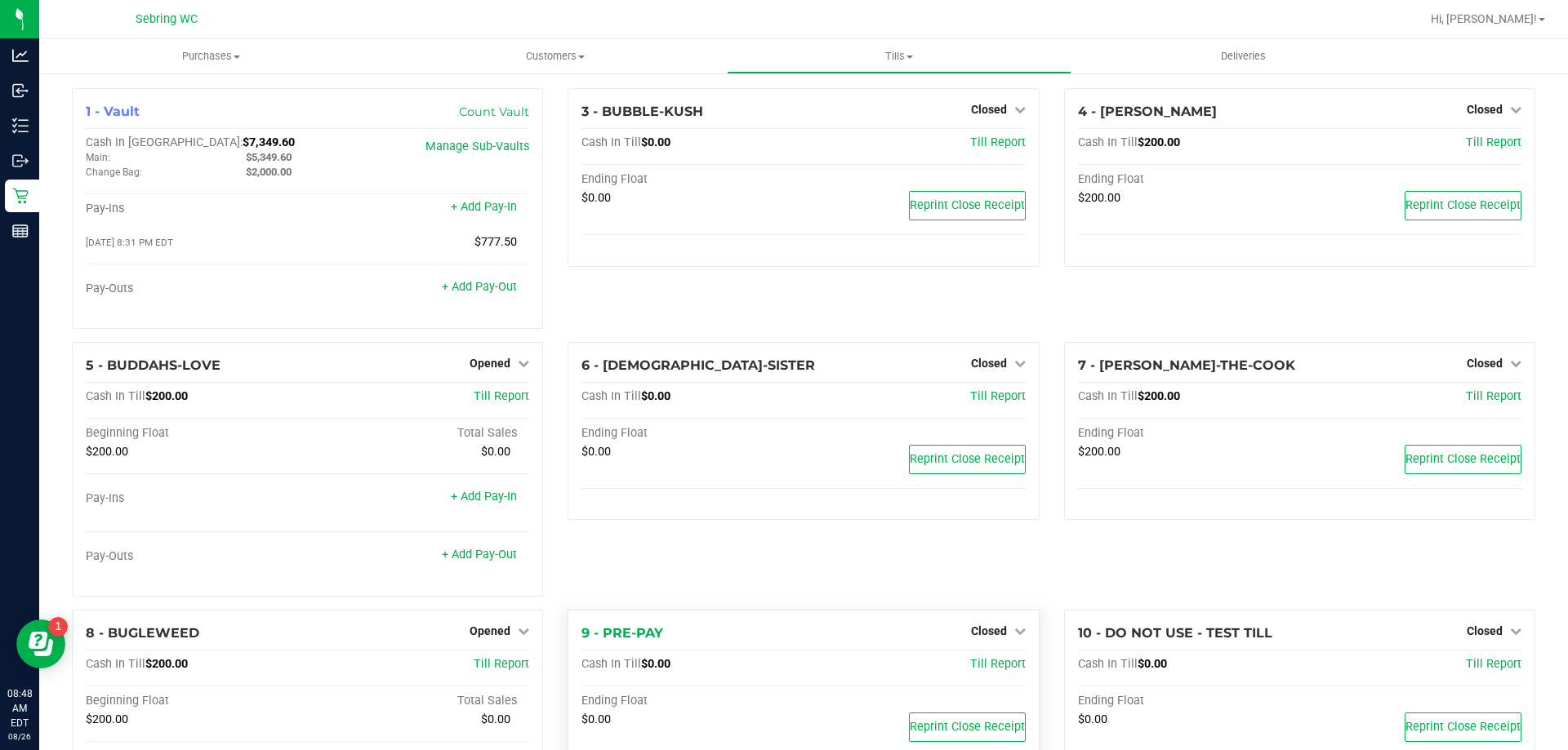
click at [972, 640] on div "Closed" at bounding box center [998, 631] width 55 height 19
click at [974, 631] on span "Closed" at bounding box center [988, 631] width 36 height 13
click at [980, 663] on link "Open Till" at bounding box center [988, 664] width 43 height 13
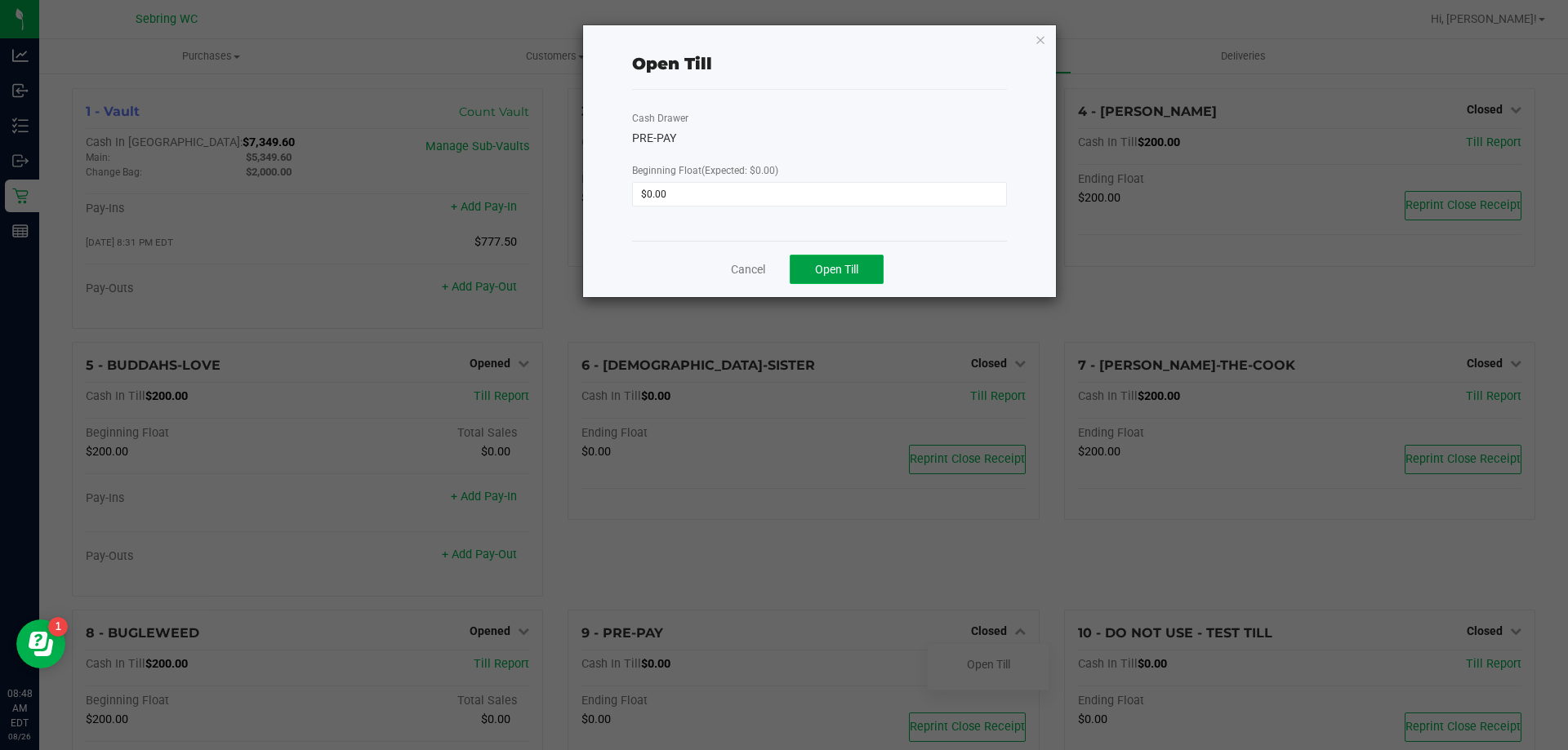
click at [866, 277] on button "Open Till" at bounding box center [836, 269] width 94 height 29
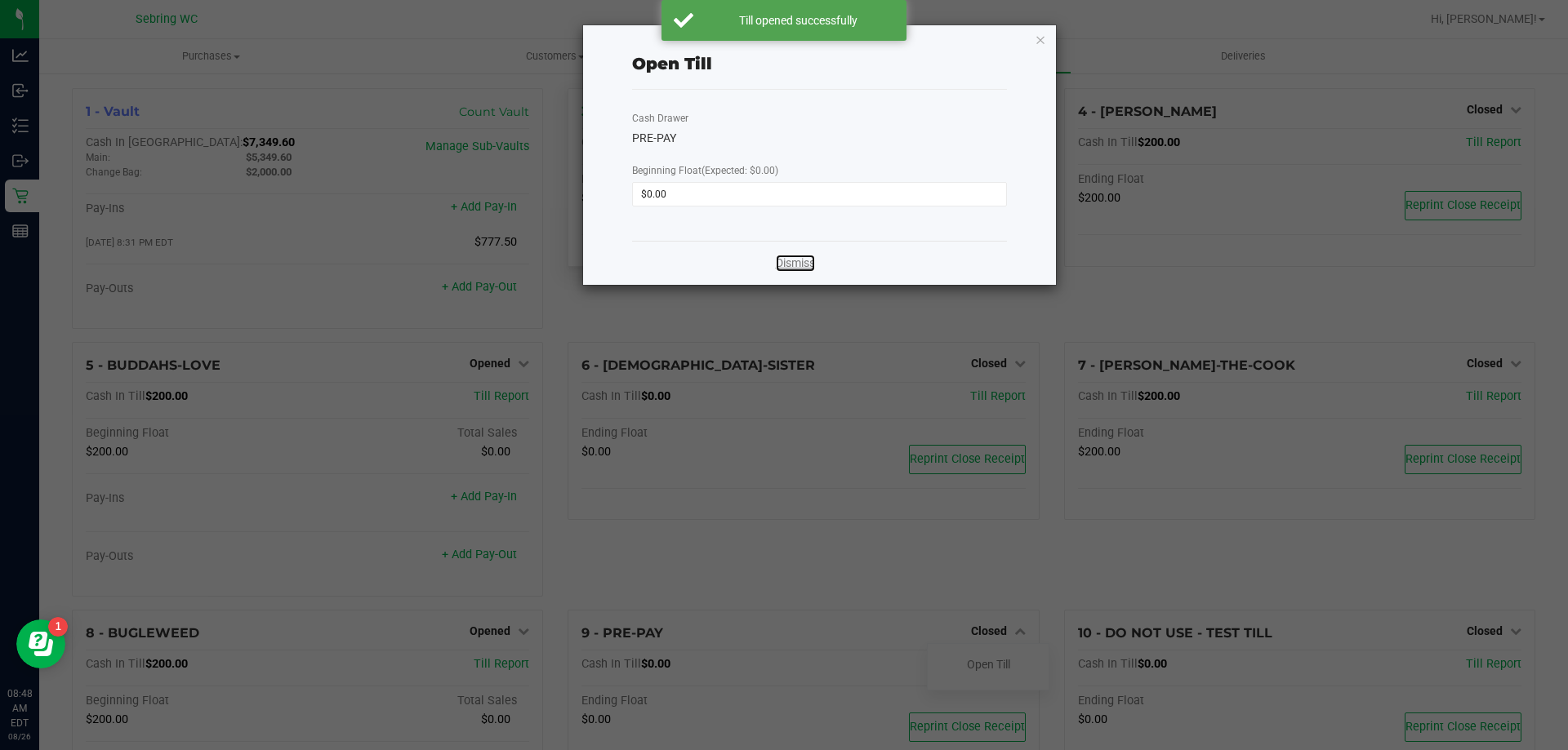
click at [785, 264] on link "Dismiss" at bounding box center [796, 263] width 39 height 17
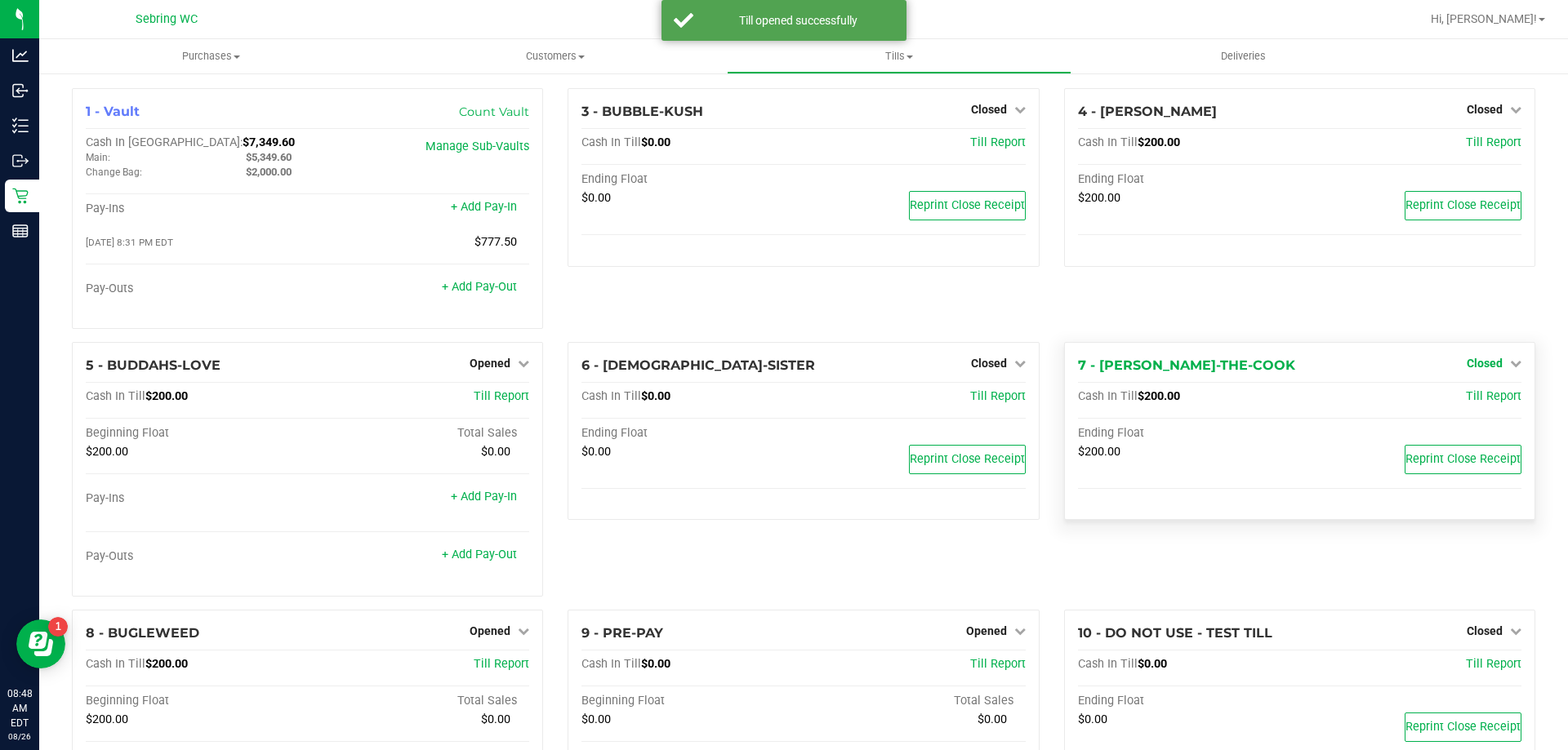
click at [1466, 365] on span "Closed" at bounding box center [1484, 363] width 36 height 13
click at [1462, 400] on link "Open Till" at bounding box center [1483, 396] width 43 height 13
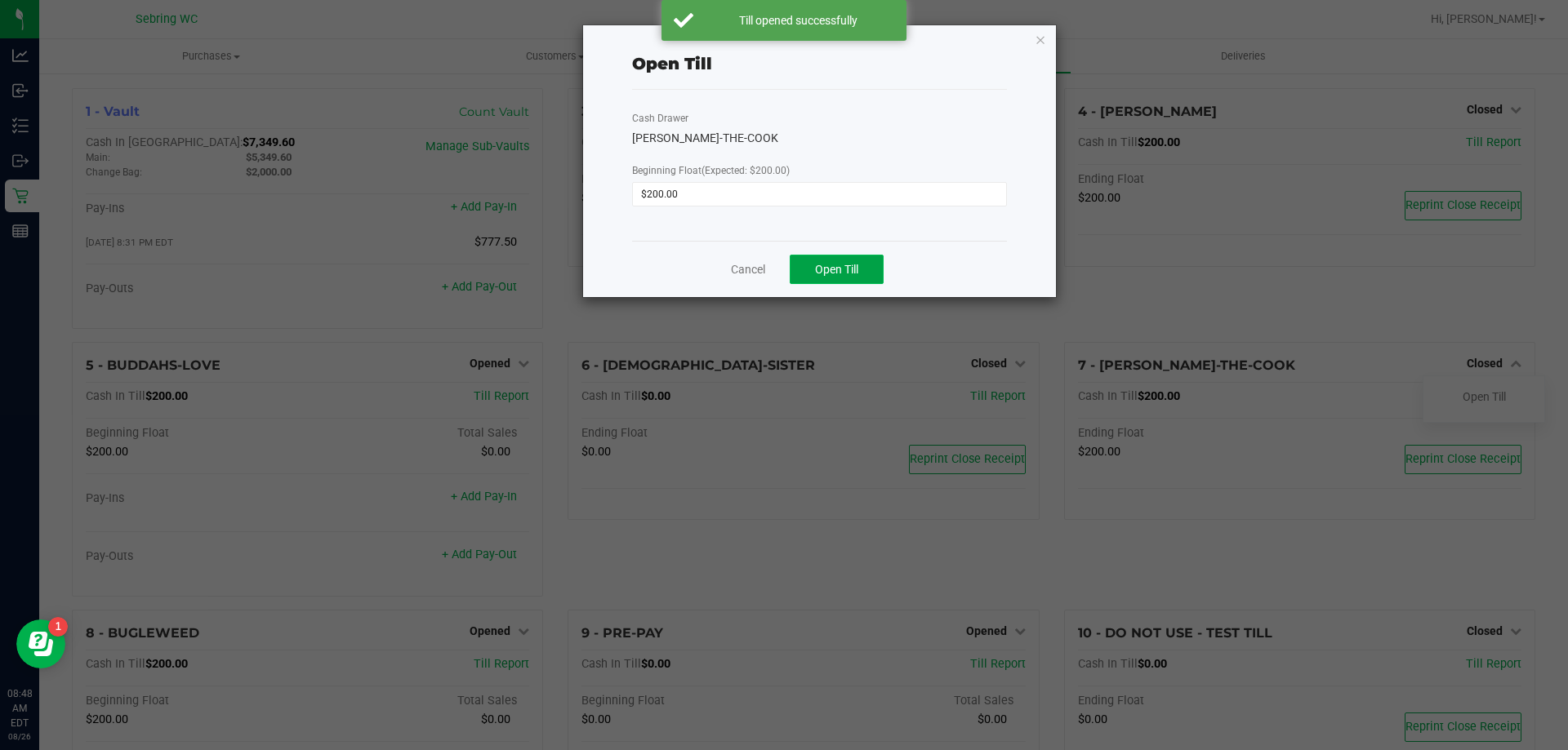
click at [872, 282] on button "Open Till" at bounding box center [836, 269] width 94 height 29
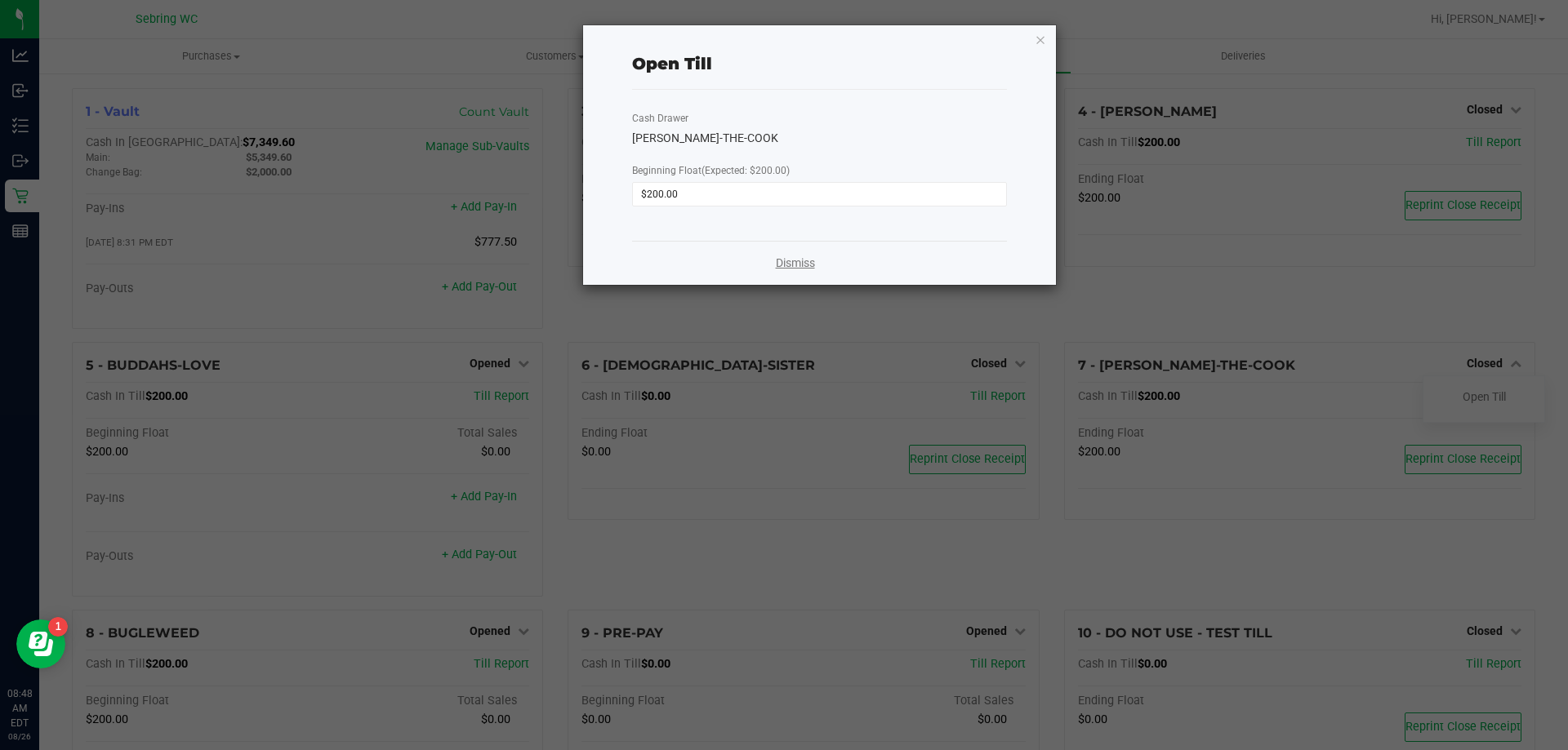
click at [807, 264] on link "Dismiss" at bounding box center [796, 263] width 39 height 17
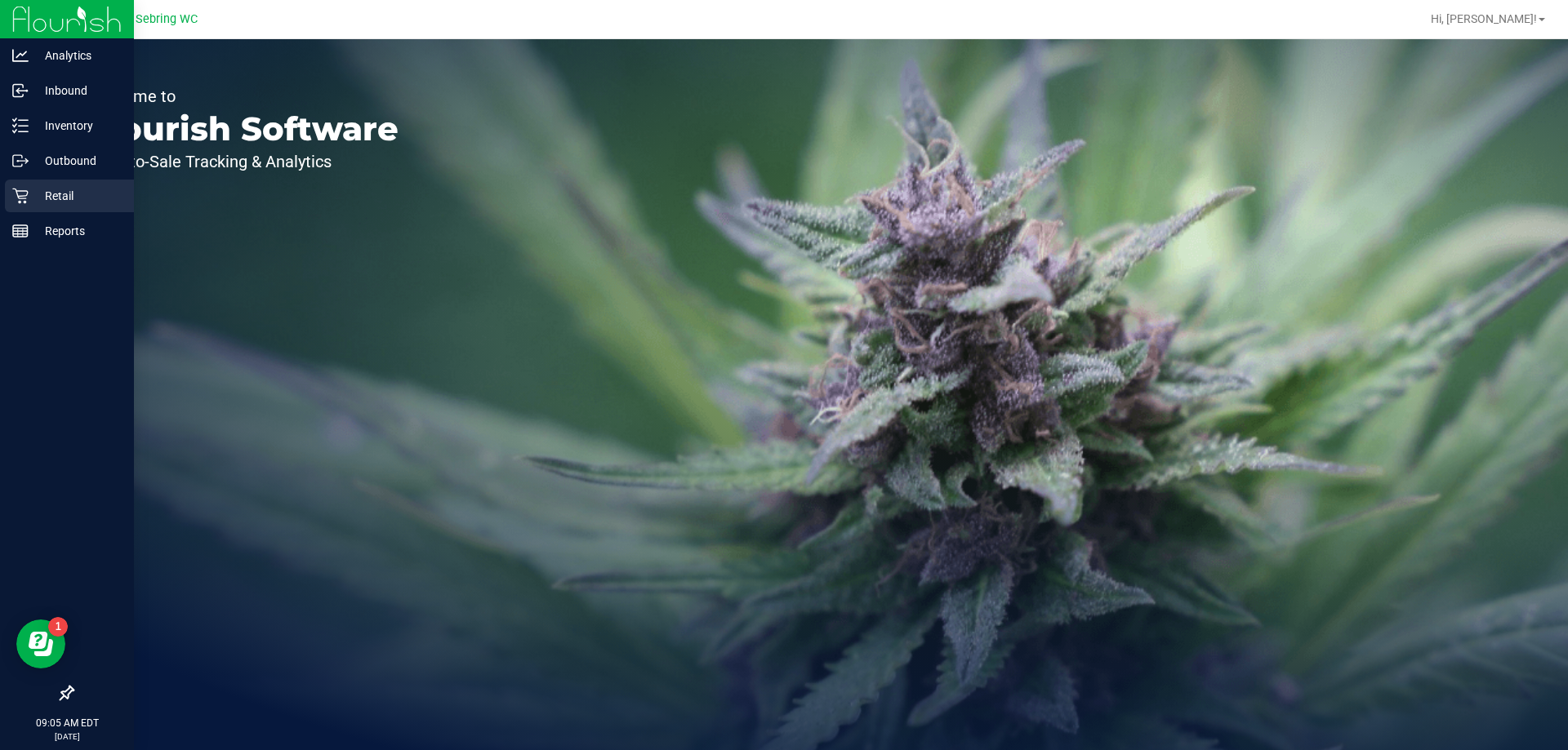
click at [37, 192] on p "Retail" at bounding box center [77, 195] width 98 height 19
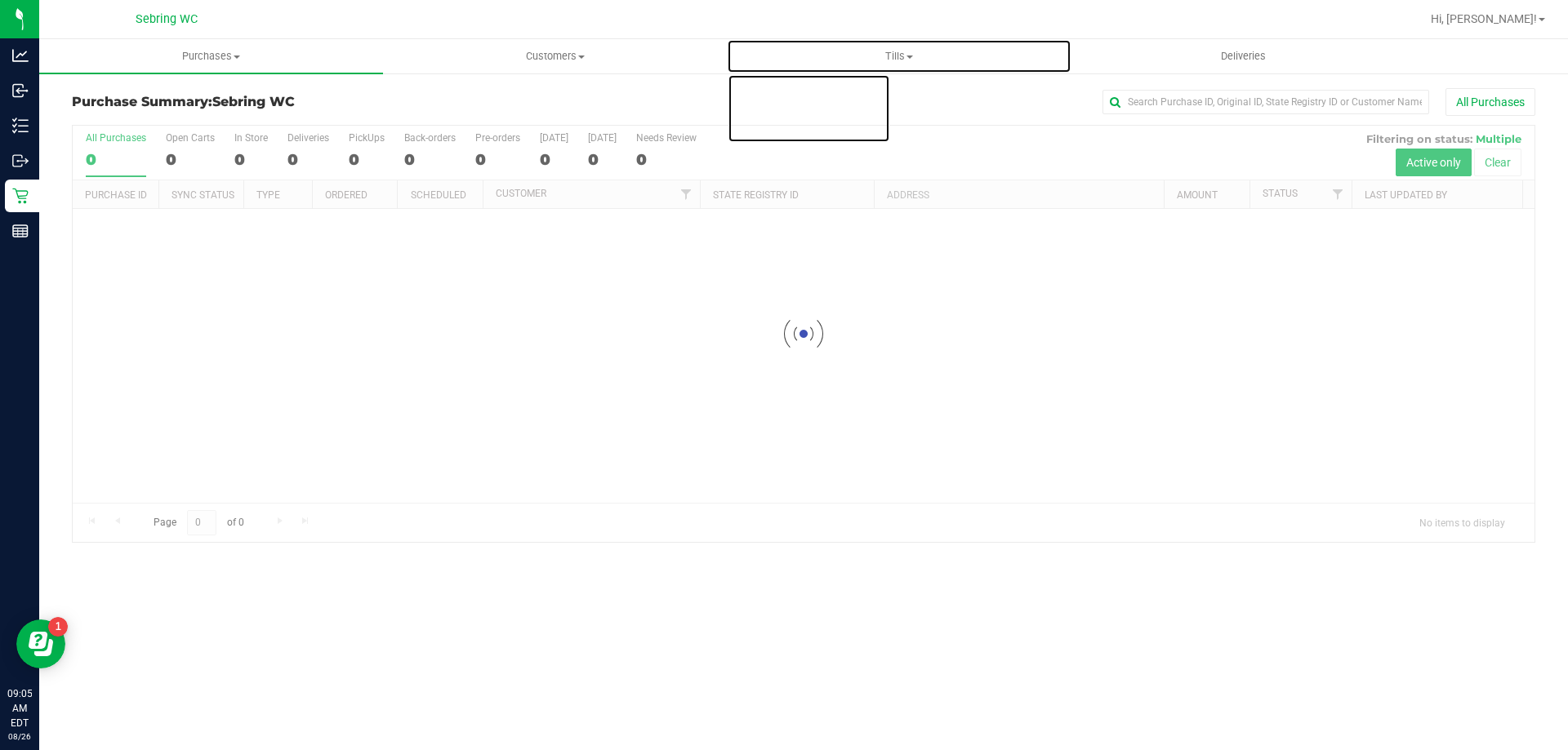
click at [894, 53] on span "Tills" at bounding box center [898, 56] width 342 height 15
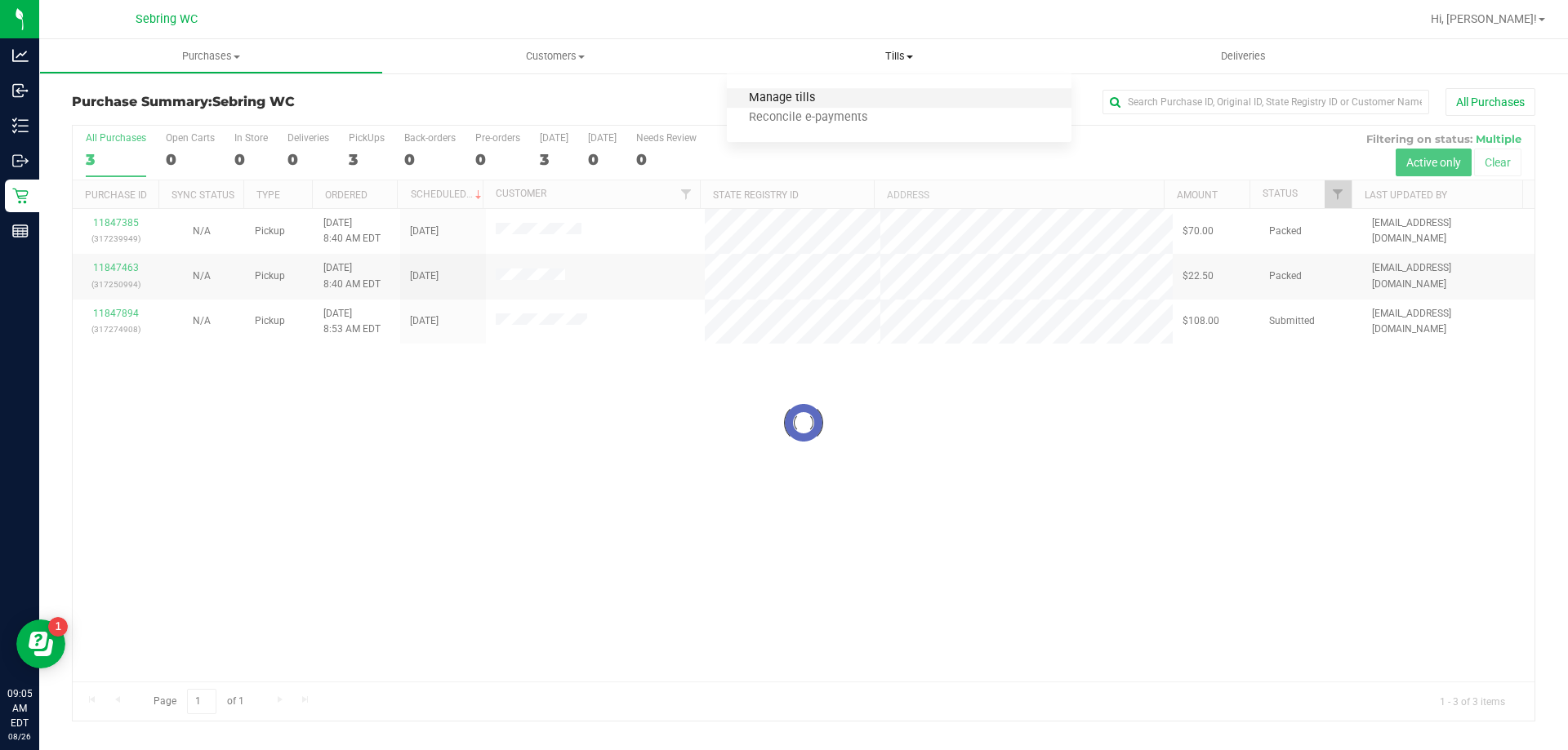
click at [808, 91] on span "Manage tills" at bounding box center [781, 98] width 111 height 14
